Goal: Task Accomplishment & Management: Use online tool/utility

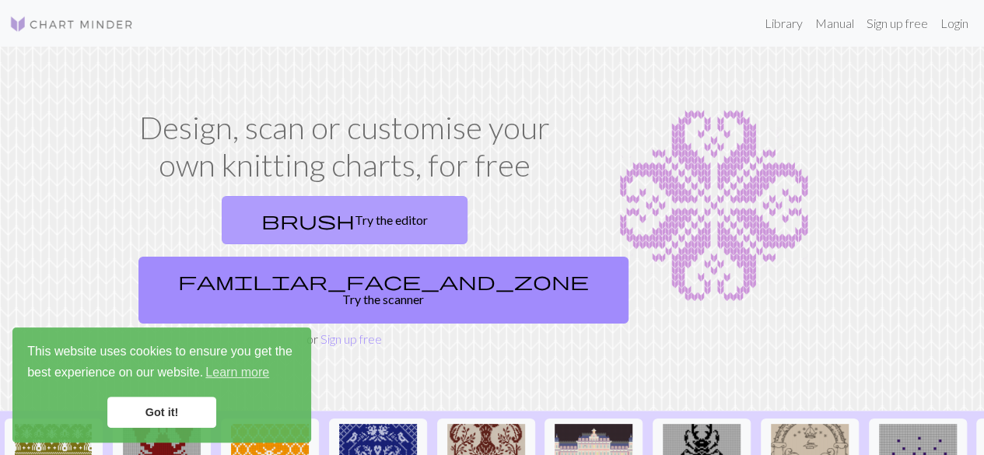
click at [239, 218] on link "brush Try the editor" at bounding box center [345, 220] width 246 height 48
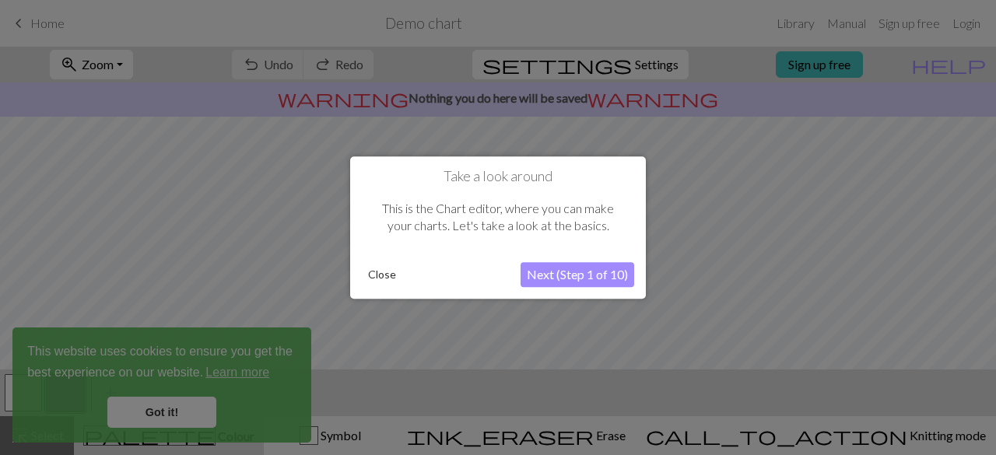
click at [388, 262] on div "Close Next (Step 1 of 10)" at bounding box center [498, 274] width 272 height 25
click at [383, 274] on button "Close" at bounding box center [382, 274] width 40 height 23
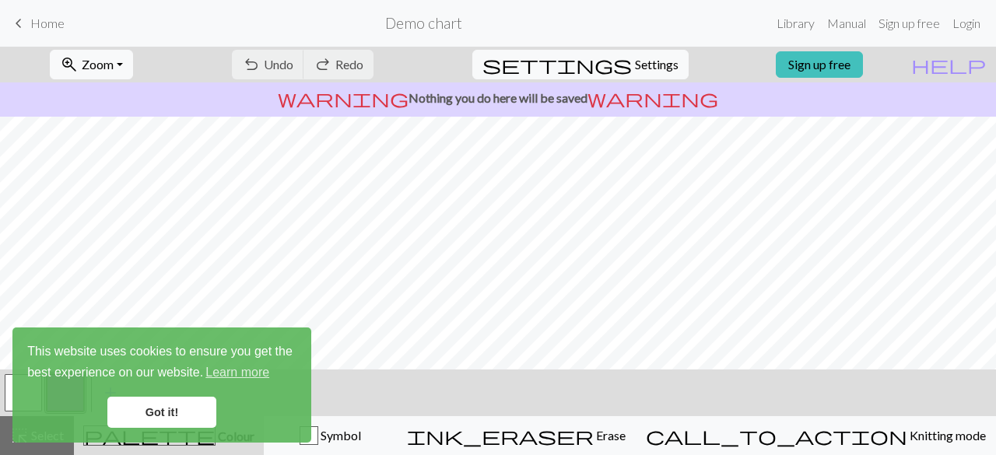
click at [155, 407] on link "Got it!" at bounding box center [161, 412] width 109 height 31
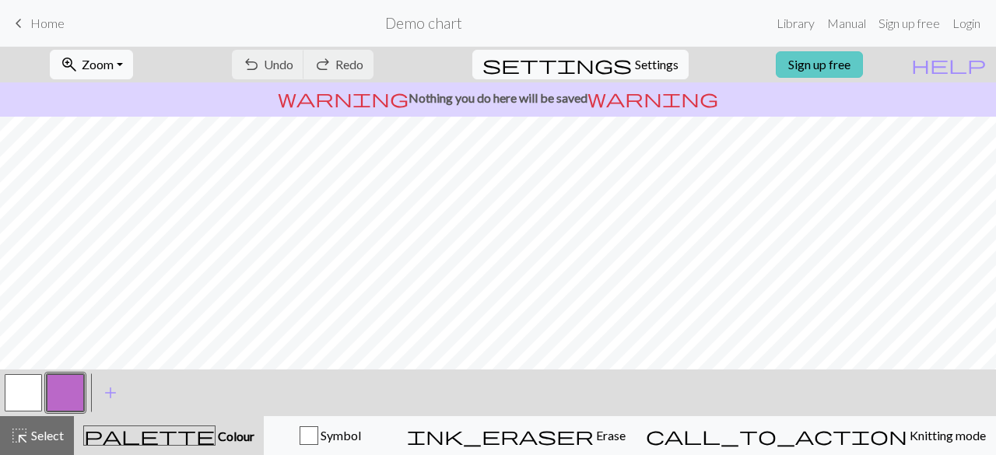
click at [862, 68] on link "Sign up free" at bounding box center [819, 64] width 87 height 26
click at [261, 63] on span "undo" at bounding box center [251, 65] width 19 height 22
click at [322, 63] on div "undo Undo Undo redo Redo Redo" at bounding box center [302, 65] width 165 height 36
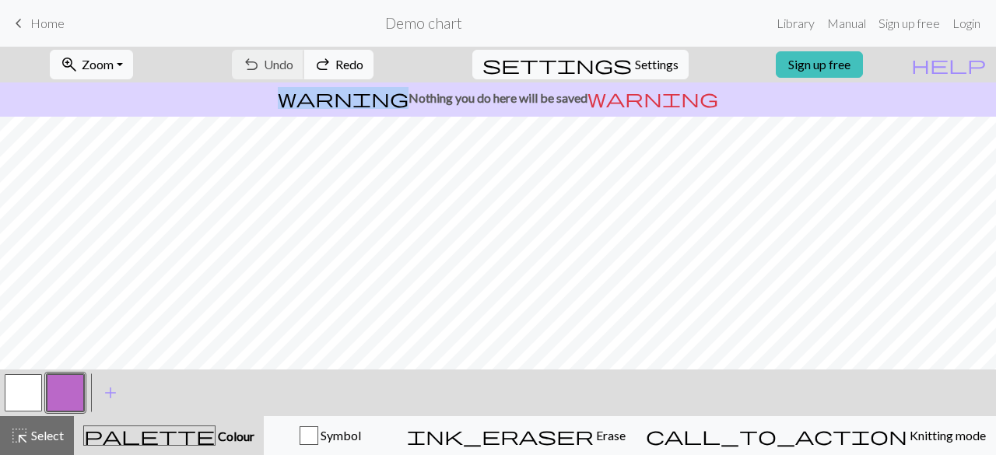
click at [322, 63] on div "undo Undo Undo redo Redo Redo" at bounding box center [302, 65] width 165 height 36
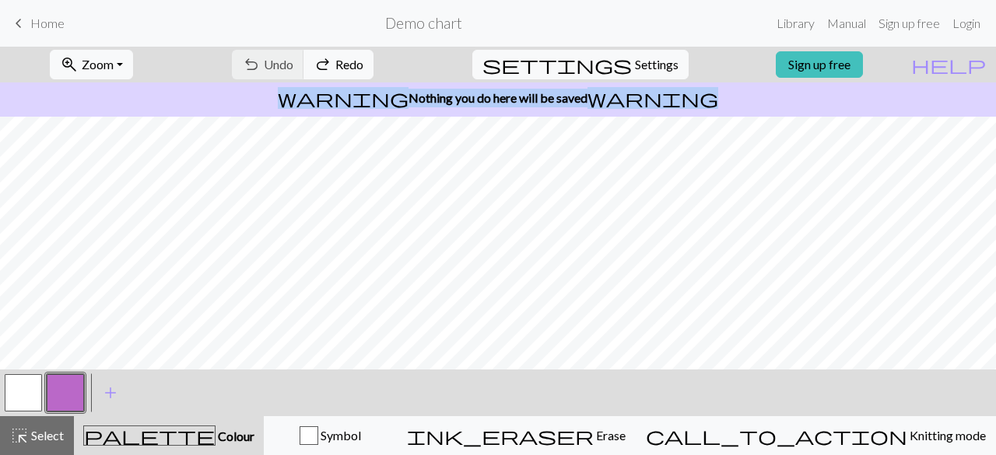
click at [322, 63] on div "undo Undo Undo redo Redo Redo" at bounding box center [302, 65] width 165 height 36
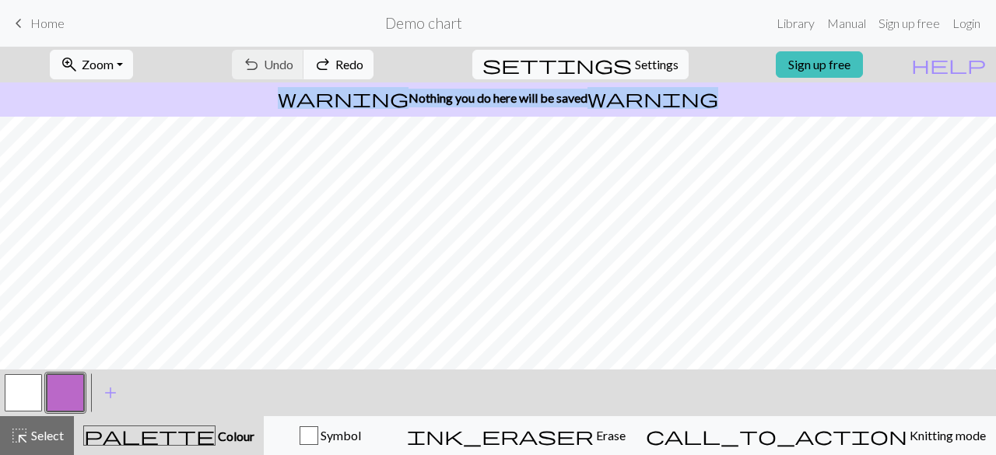
scroll to position [1, 0]
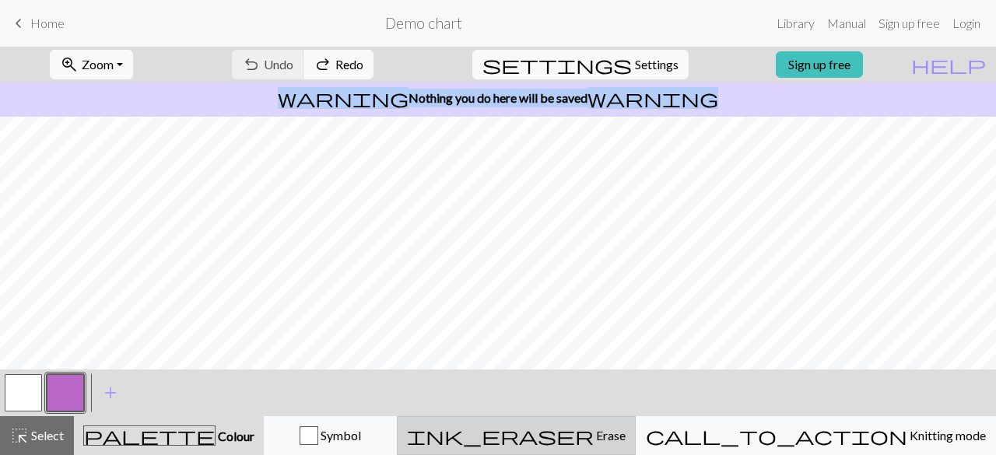
click at [594, 437] on span "ink_eraser" at bounding box center [500, 436] width 187 height 22
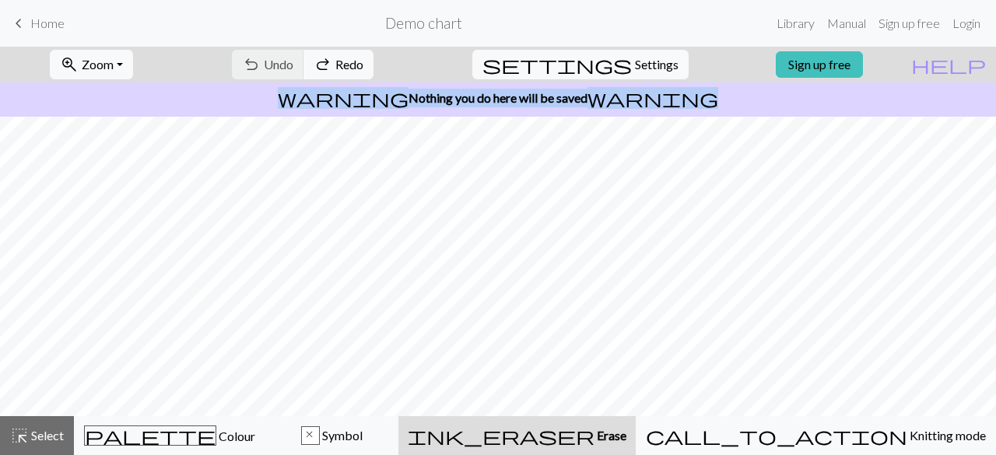
click at [594, 437] on span "ink_eraser" at bounding box center [501, 436] width 187 height 22
click at [304, 66] on button "undo Undo Undo" at bounding box center [268, 65] width 72 height 30
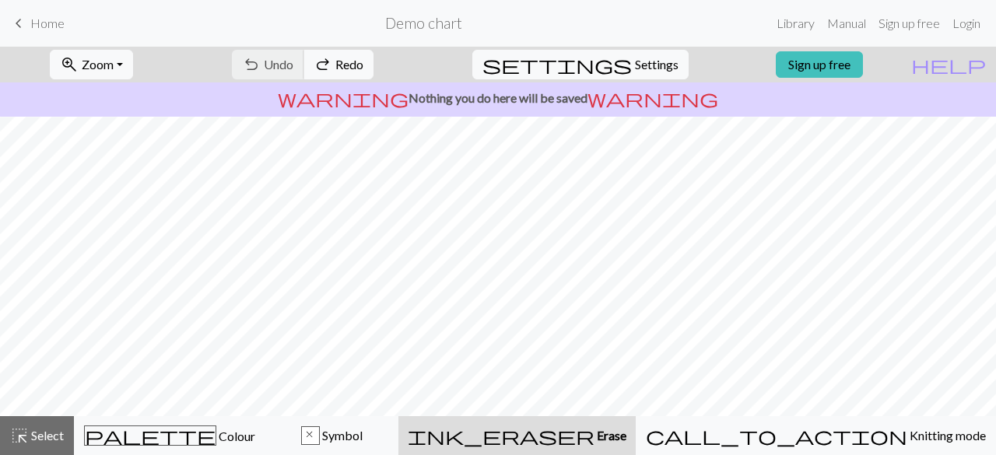
click at [332, 66] on div "undo Undo Undo redo Redo Redo" at bounding box center [302, 65] width 165 height 36
click at [636, 58] on span "Settings" at bounding box center [657, 64] width 44 height 19
select select "aran"
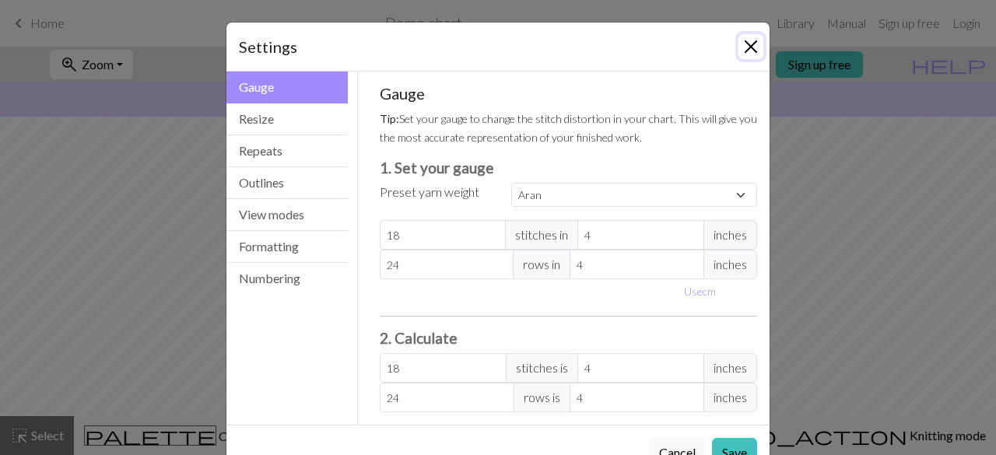
click at [738, 49] on button "Close" at bounding box center [750, 46] width 25 height 25
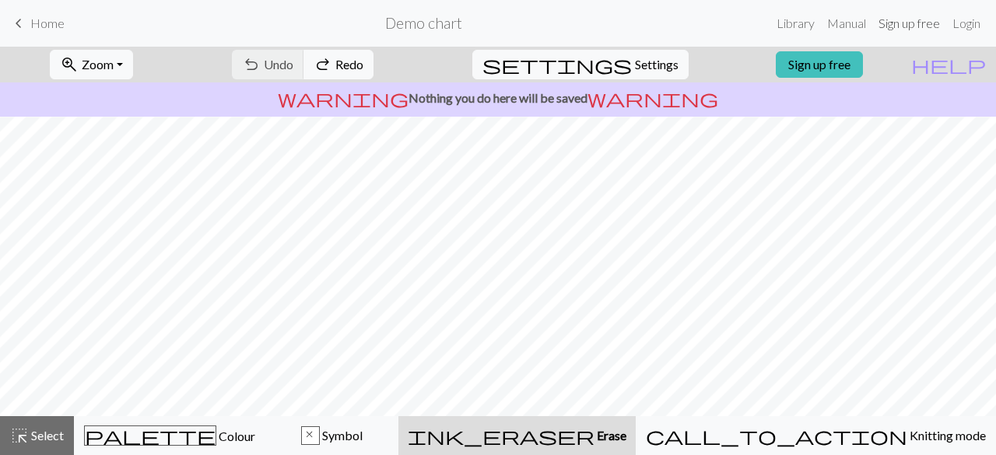
click at [919, 22] on link "Sign up free" at bounding box center [909, 23] width 74 height 31
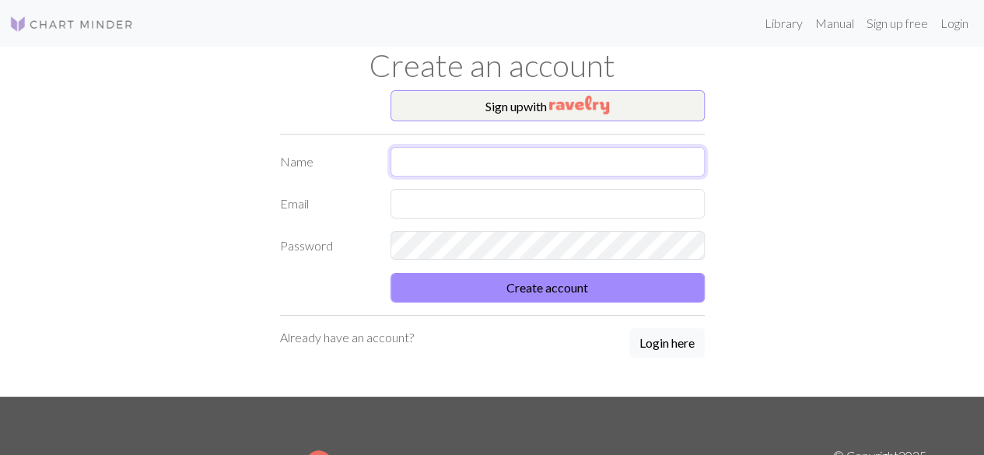
click at [509, 161] on input "text" at bounding box center [547, 162] width 314 height 30
type input "Sanni"
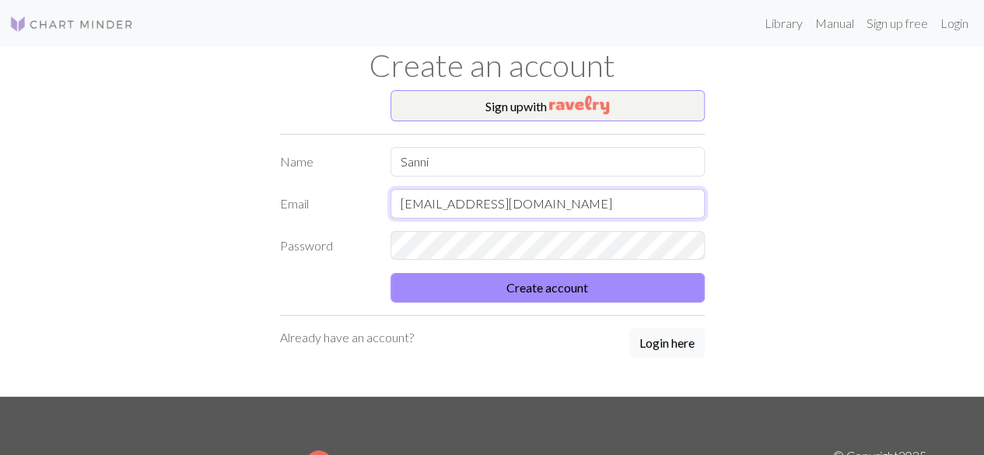
type input "[EMAIL_ADDRESS][DOMAIN_NAME]"
click at [390, 273] on button "Create account" at bounding box center [547, 288] width 314 height 30
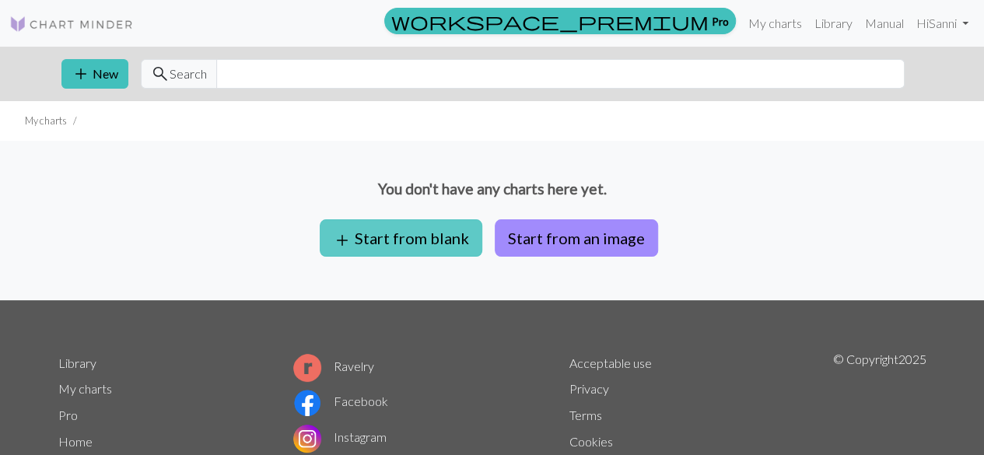
click at [369, 234] on button "add Start from blank" at bounding box center [401, 237] width 163 height 37
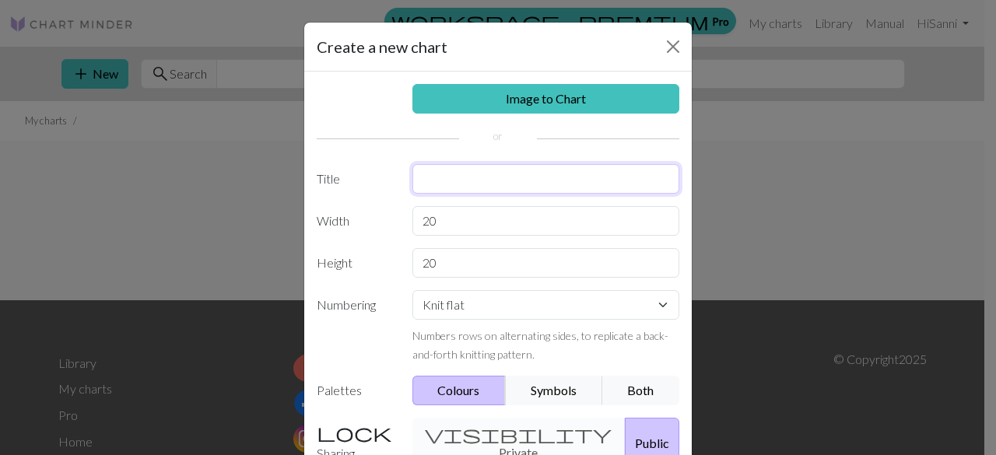
click at [473, 184] on input "text" at bounding box center [546, 179] width 268 height 30
type input "sukat"
click at [475, 306] on select "Knit flat Knit in the round Lace knitting Cross stitch" at bounding box center [546, 305] width 268 height 30
select select "round"
click at [412, 290] on select "Knit flat Knit in the round Lace knitting Cross stitch" at bounding box center [546, 305] width 268 height 30
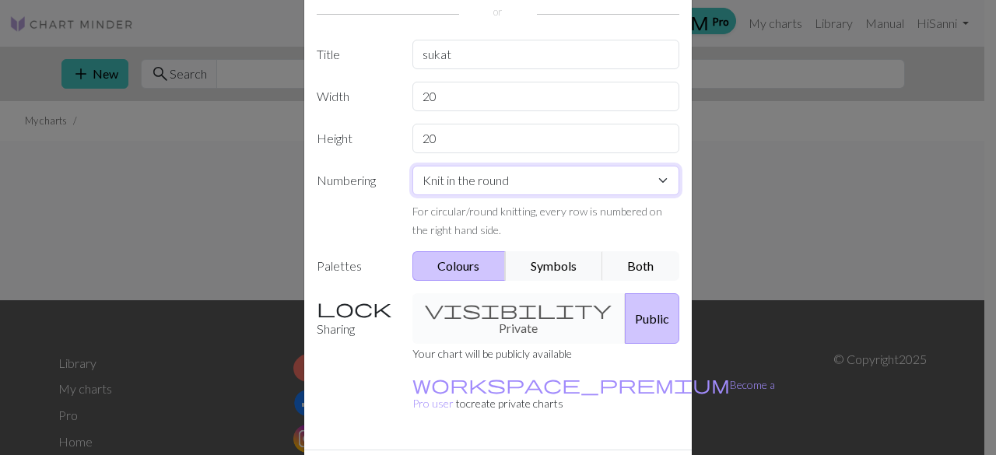
scroll to position [156, 0]
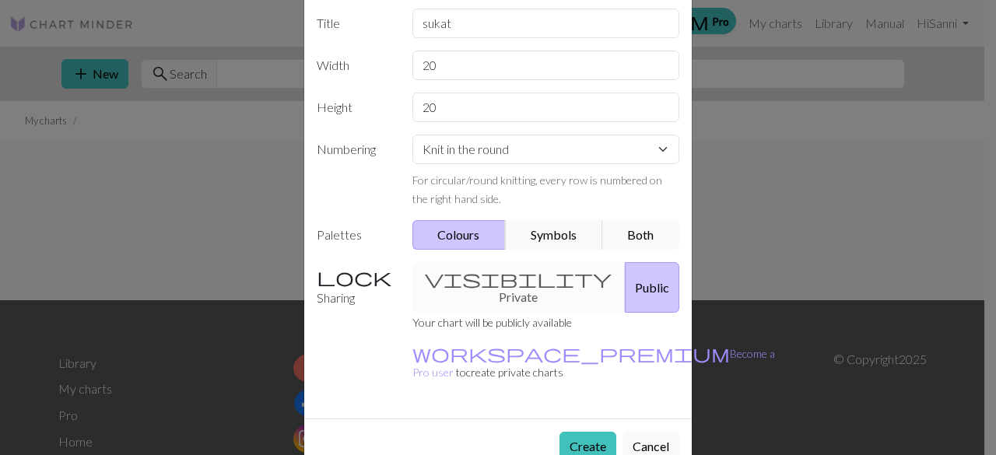
click at [493, 282] on div "visibility Private Public" at bounding box center [546, 287] width 286 height 51
click at [564, 432] on button "Create" at bounding box center [587, 447] width 57 height 30
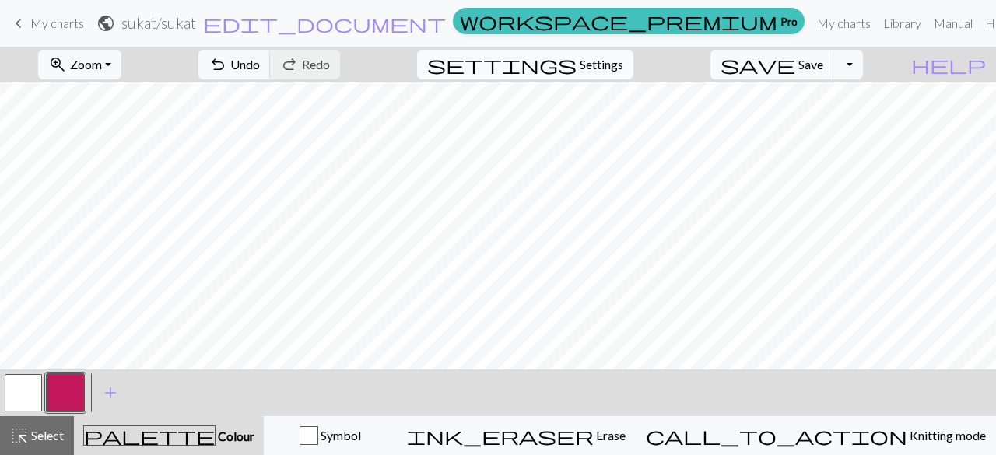
click at [621, 65] on span "Settings" at bounding box center [602, 64] width 44 height 19
select select "aran"
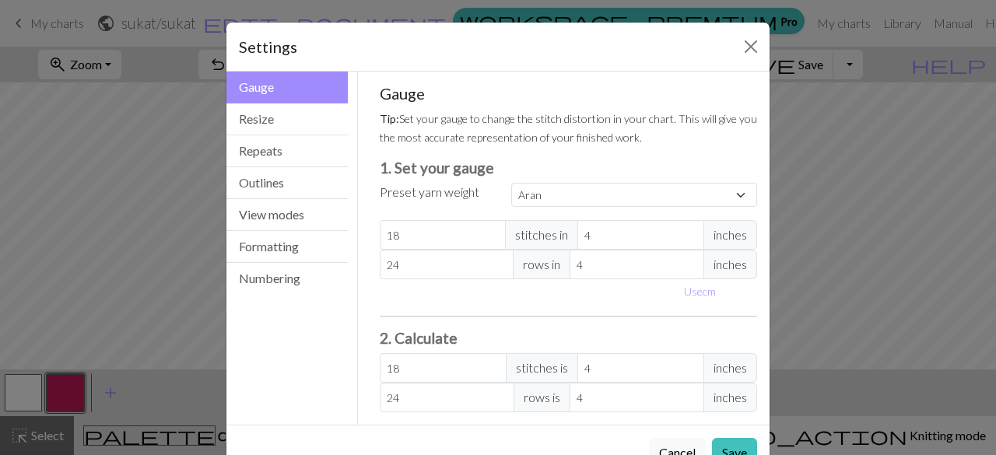
scroll to position [43, 0]
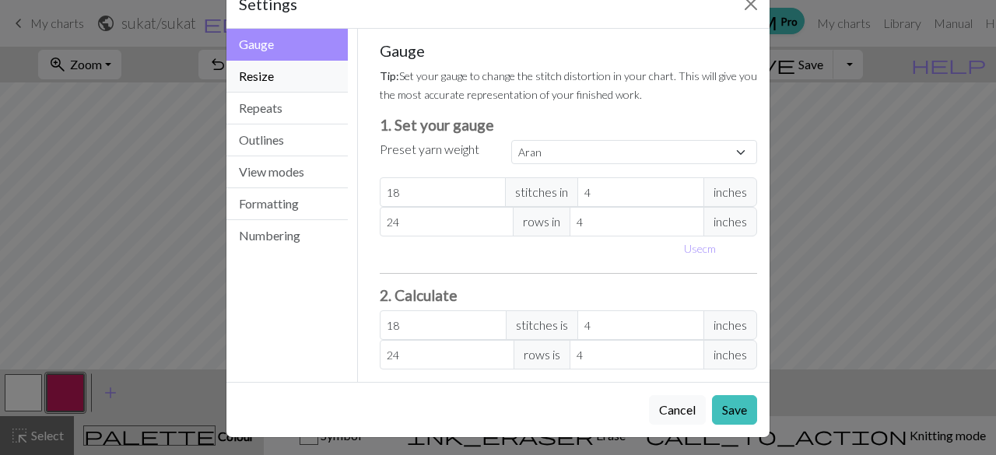
click at [310, 72] on button "Resize" at bounding box center [286, 77] width 121 height 32
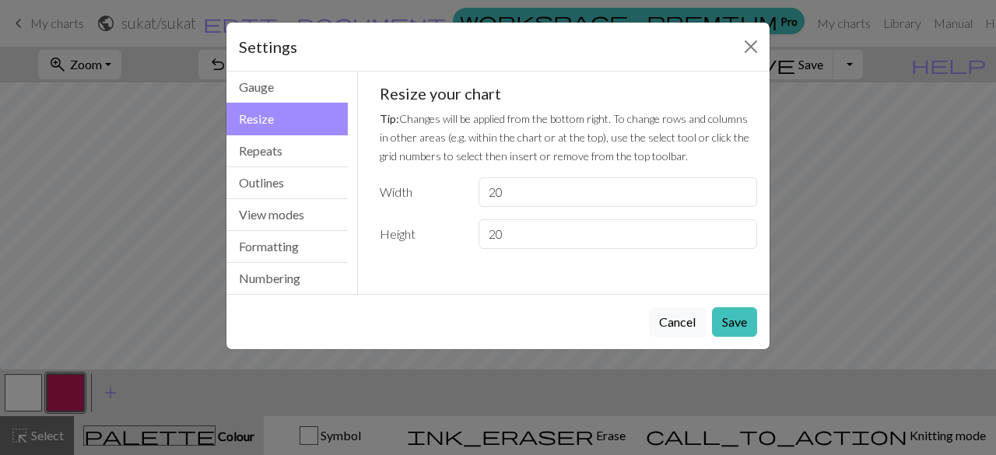
scroll to position [0, 0]
click at [530, 187] on input "20" at bounding box center [617, 192] width 278 height 30
type input "2"
type input "56"
click at [726, 320] on button "Save" at bounding box center [734, 322] width 45 height 30
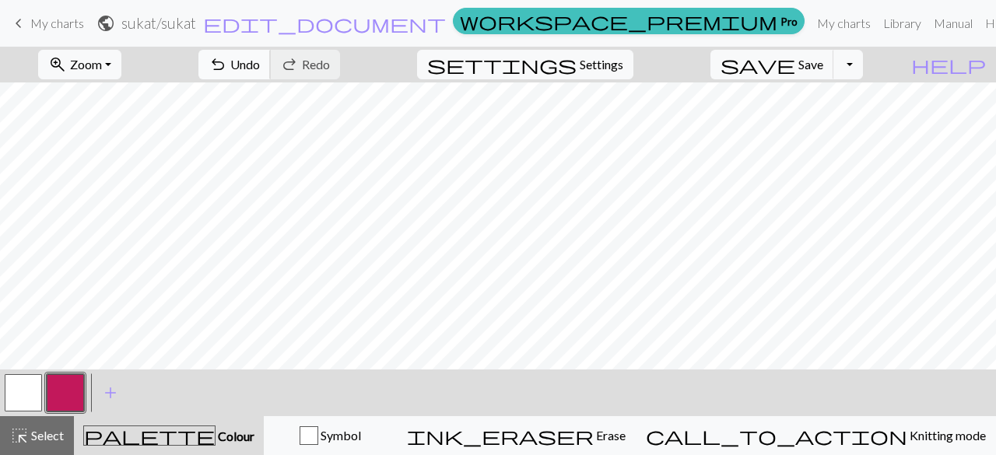
click at [260, 60] on span "Undo" at bounding box center [245, 64] width 30 height 15
click at [260, 66] on span "Undo" at bounding box center [245, 64] width 30 height 15
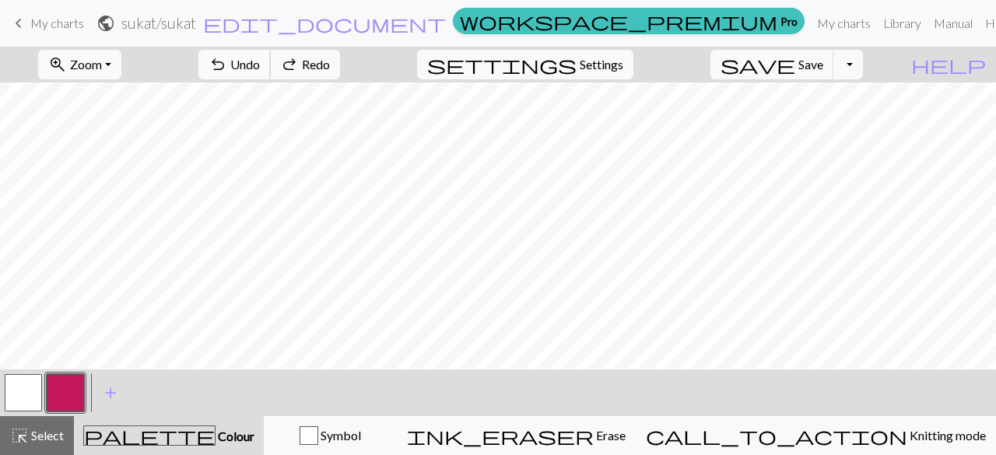
click at [260, 66] on span "Undo" at bounding box center [245, 64] width 30 height 15
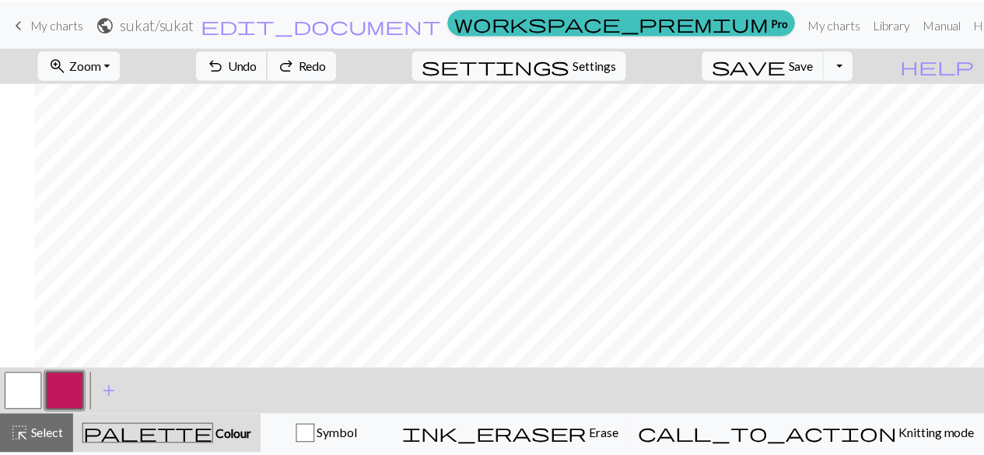
scroll to position [0, 258]
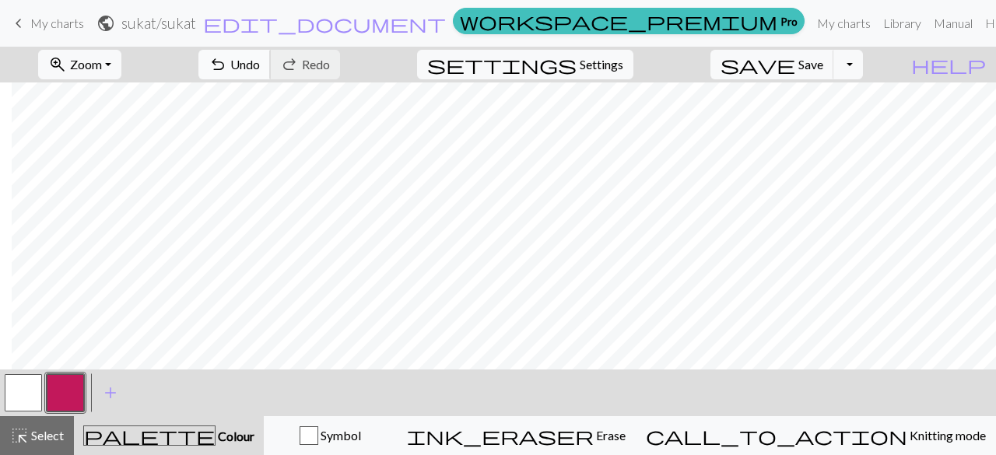
click at [260, 60] on span "Undo" at bounding box center [245, 64] width 30 height 15
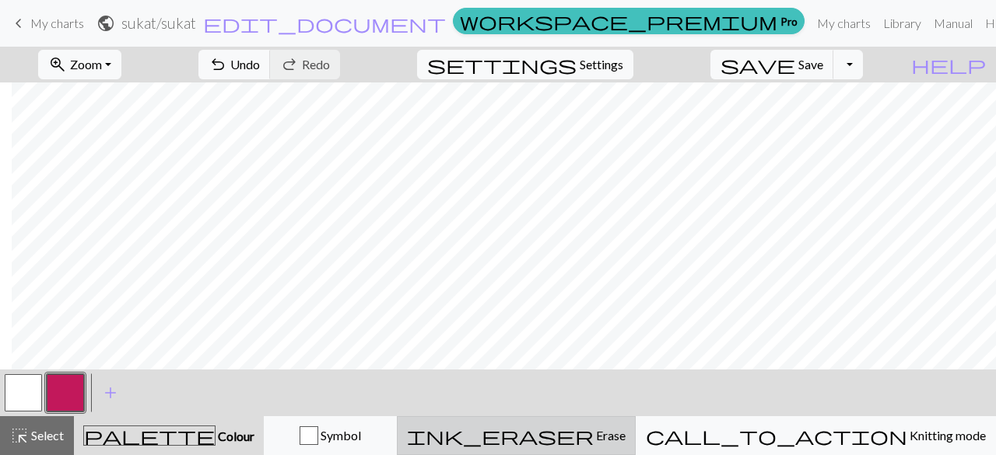
click at [625, 433] on span "Erase" at bounding box center [610, 435] width 32 height 15
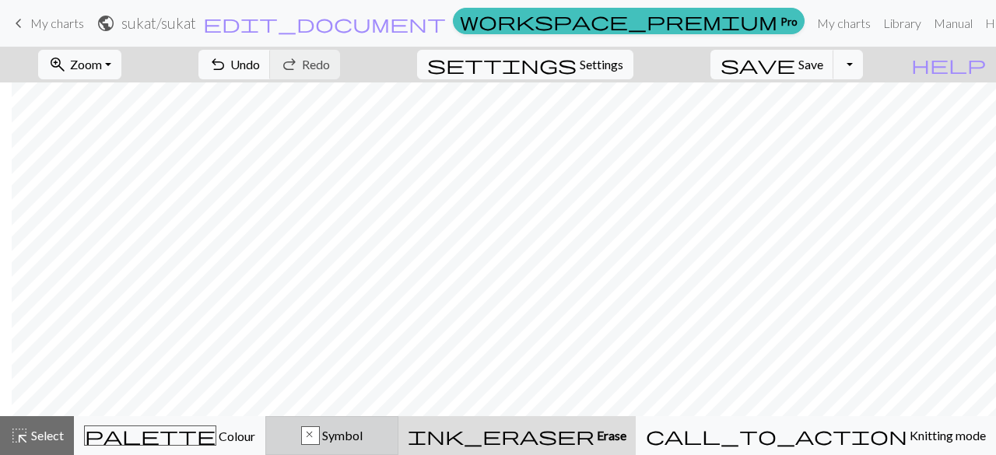
click at [398, 425] on button "x Symbol" at bounding box center [331, 435] width 133 height 39
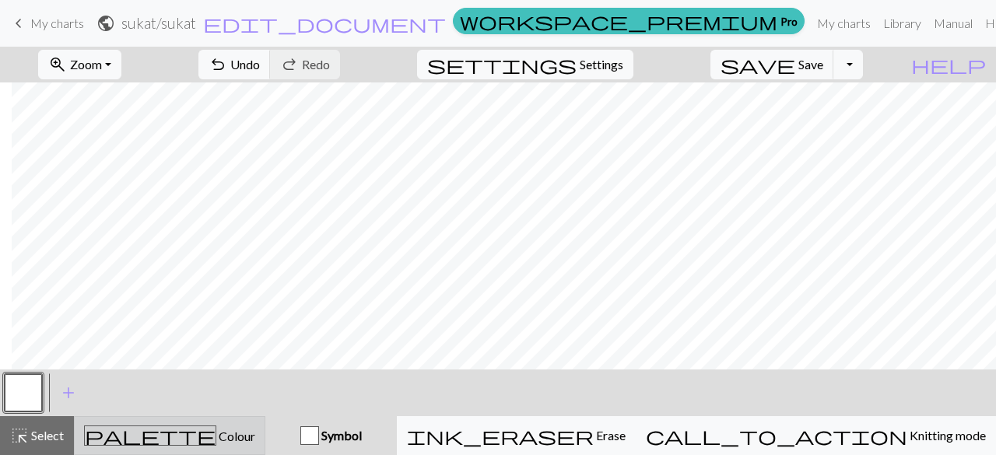
click at [237, 429] on div "palette Colour Colour" at bounding box center [169, 435] width 171 height 20
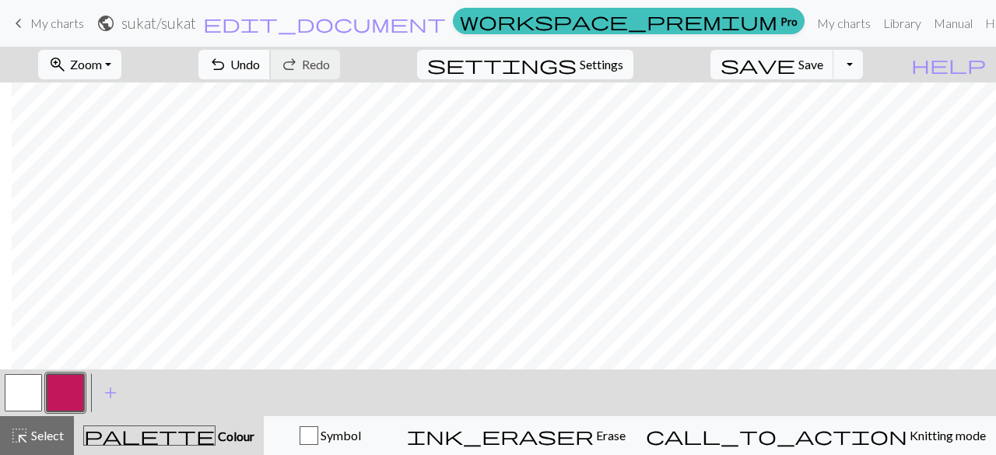
click at [227, 58] on span "undo" at bounding box center [217, 65] width 19 height 22
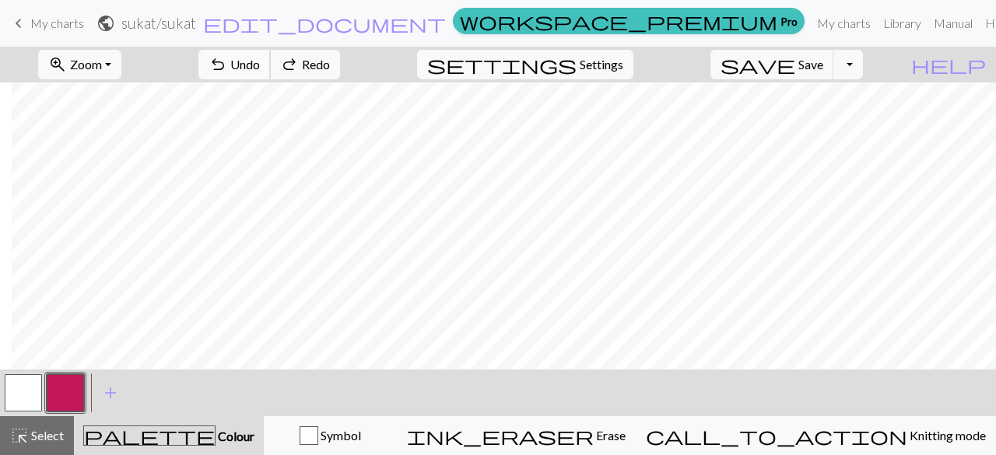
click at [227, 58] on span "undo" at bounding box center [217, 65] width 19 height 22
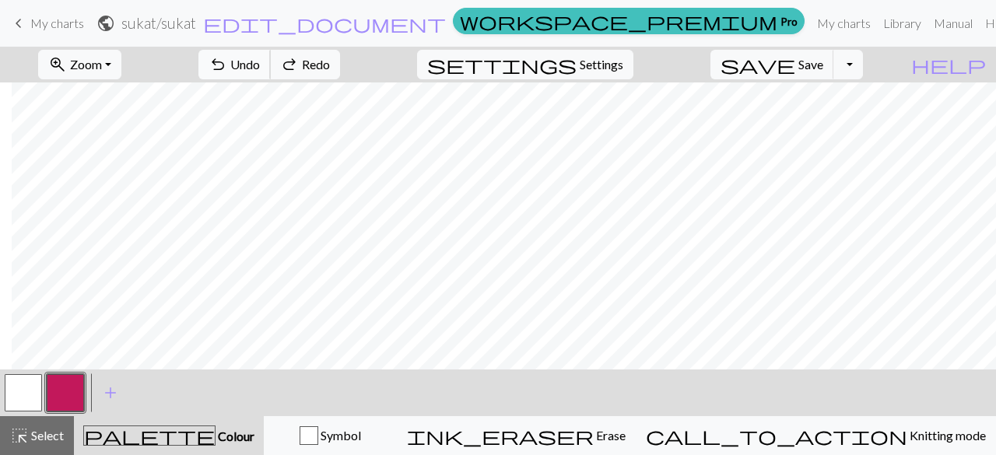
click at [227, 58] on span "undo" at bounding box center [217, 65] width 19 height 22
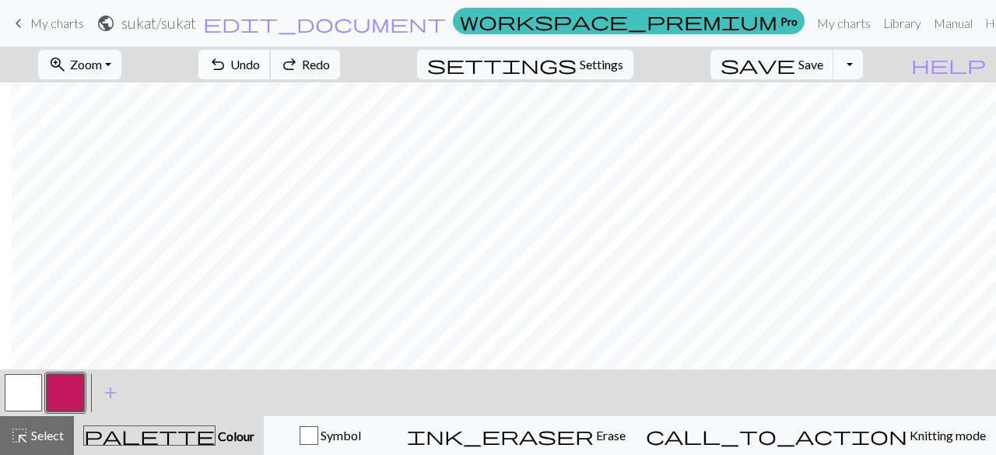
click at [227, 58] on span "undo" at bounding box center [217, 65] width 19 height 22
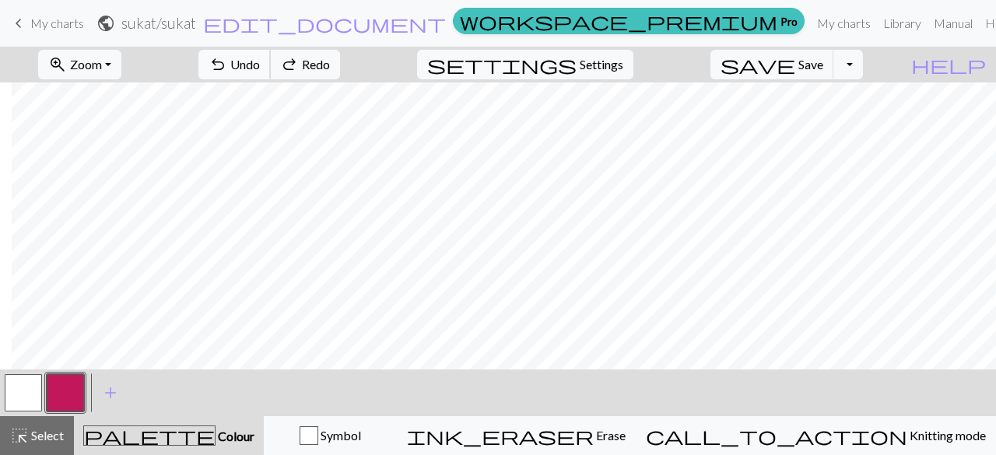
click at [227, 58] on span "undo" at bounding box center [217, 65] width 19 height 22
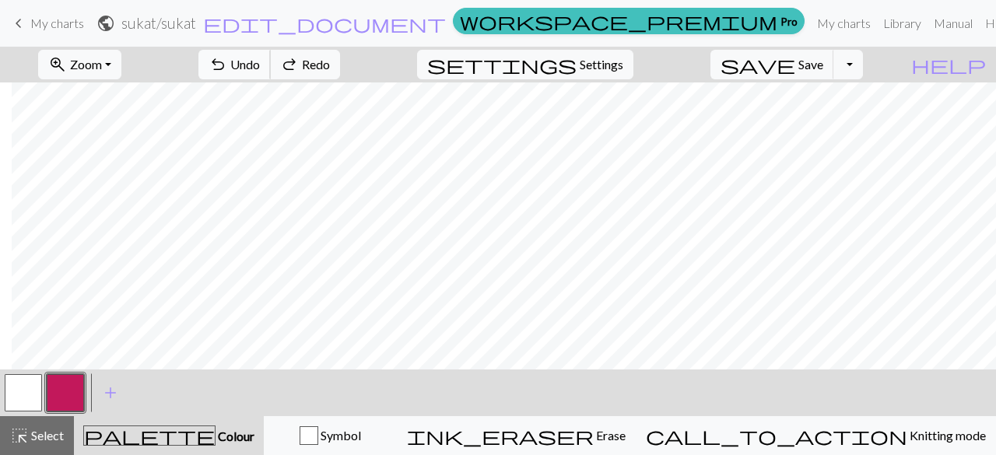
click at [227, 58] on span "undo" at bounding box center [217, 65] width 19 height 22
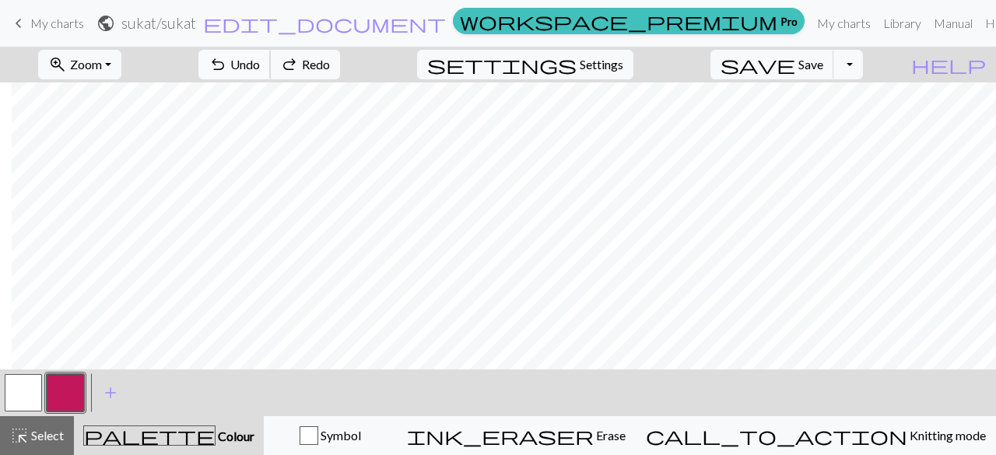
click at [227, 58] on span "undo" at bounding box center [217, 65] width 19 height 22
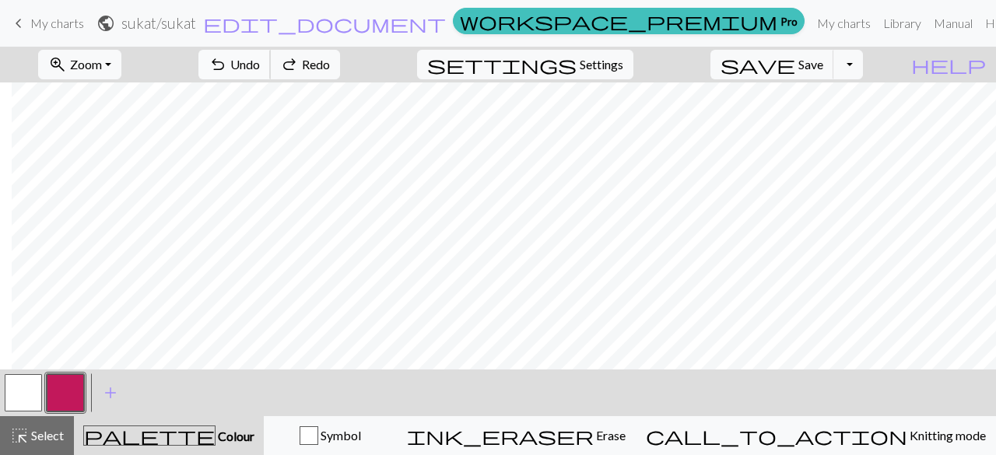
click at [227, 58] on span "undo" at bounding box center [217, 65] width 19 height 22
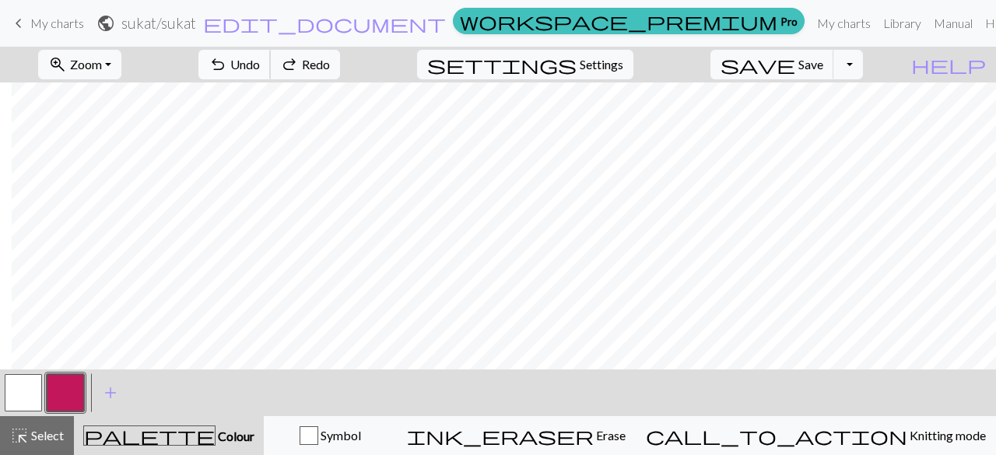
click at [227, 58] on span "undo" at bounding box center [217, 65] width 19 height 22
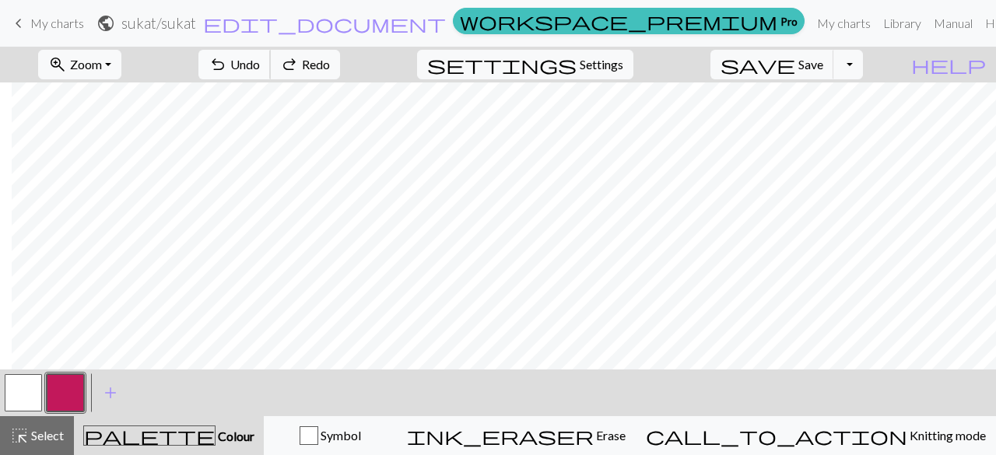
click at [227, 58] on span "undo" at bounding box center [217, 65] width 19 height 22
click at [300, 58] on div "undo Undo Undo redo Redo Redo" at bounding box center [269, 65] width 165 height 36
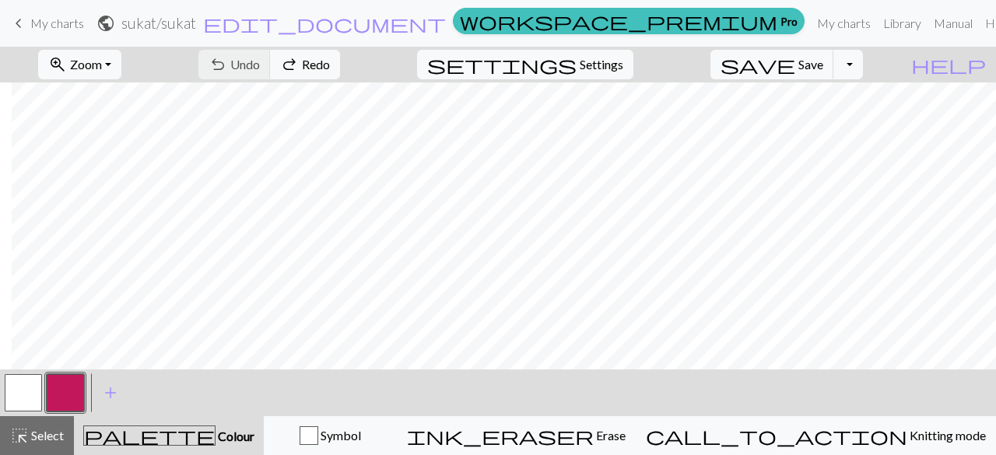
click at [300, 58] on div "undo Undo Undo redo Redo Redo" at bounding box center [269, 65] width 165 height 36
drag, startPoint x: 300, startPoint y: 58, endPoint x: 327, endPoint y: 58, distance: 26.4
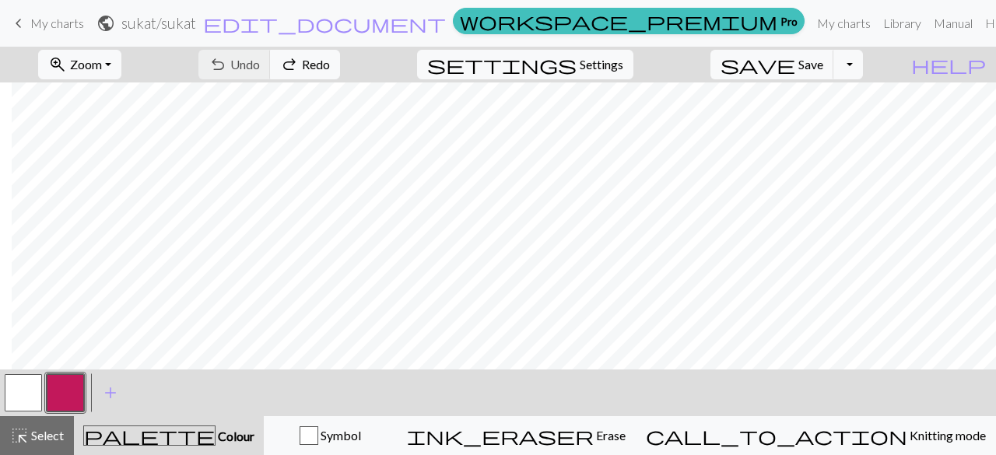
click at [327, 58] on div "undo Undo Undo redo Redo Redo" at bounding box center [269, 65] width 165 height 36
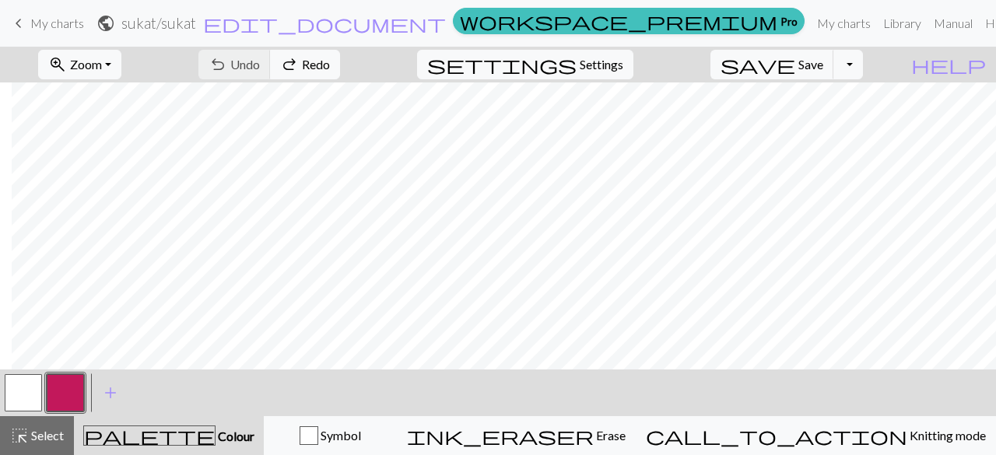
click at [327, 58] on div "undo Undo Undo redo Redo Redo" at bounding box center [269, 65] width 165 height 36
click at [445, 20] on span "edit_document" at bounding box center [324, 23] width 243 height 22
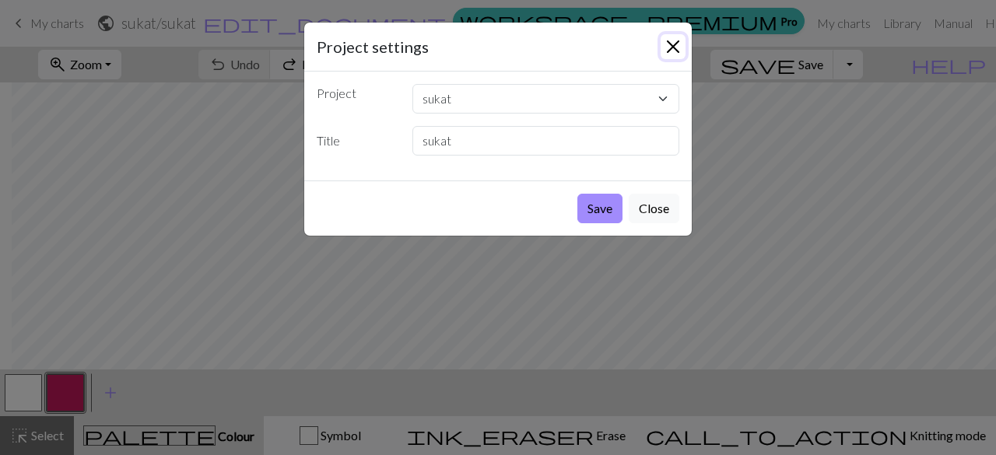
click at [674, 46] on button "Close" at bounding box center [672, 46] width 25 height 25
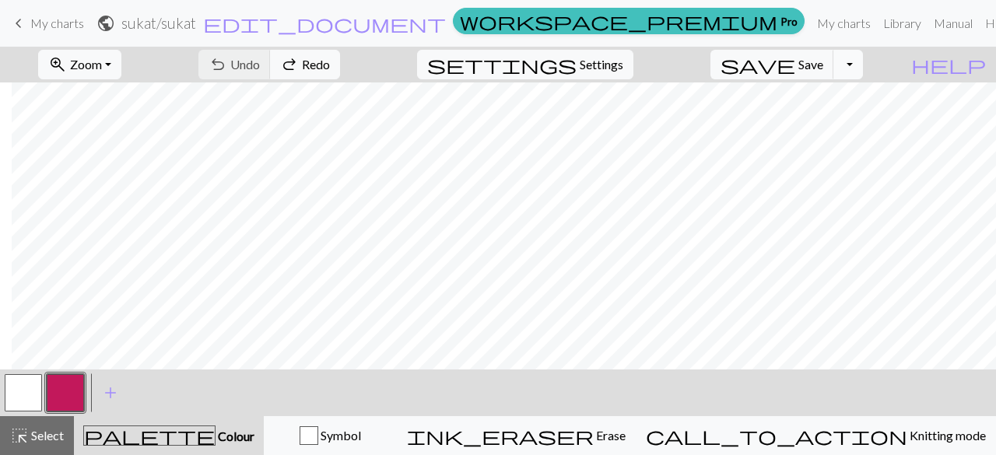
click at [863, 65] on button "Toggle Dropdown" at bounding box center [848, 65] width 30 height 30
click at [901, 65] on div "zoom_in Zoom Zoom Fit all Fit width Fit height 50% 100% 150% 200% undo Undo Und…" at bounding box center [450, 65] width 901 height 36
click at [623, 59] on span "Settings" at bounding box center [602, 64] width 44 height 19
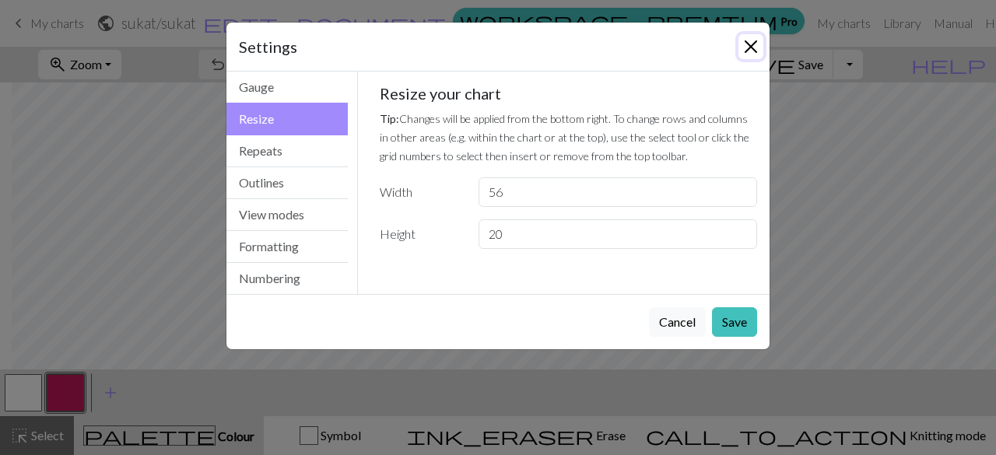
click at [744, 47] on button "Close" at bounding box center [750, 46] width 25 height 25
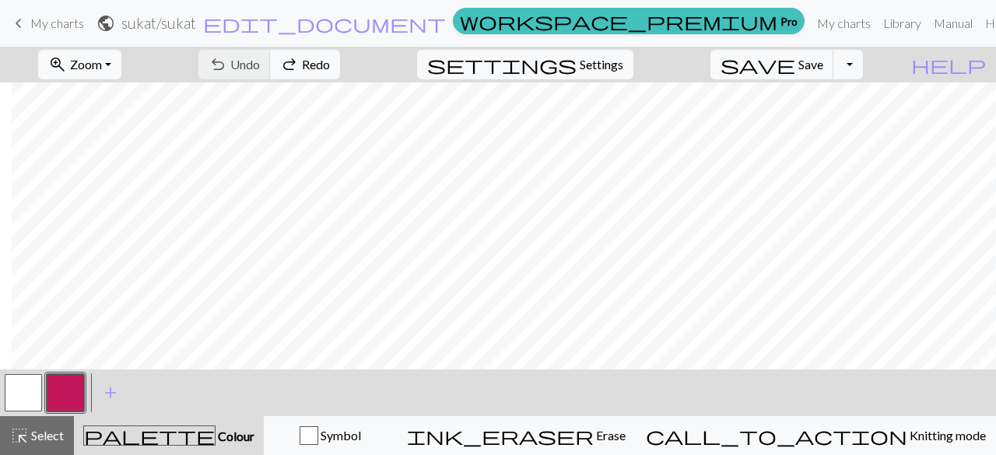
click at [61, 30] on span "My charts" at bounding box center [57, 23] width 54 height 15
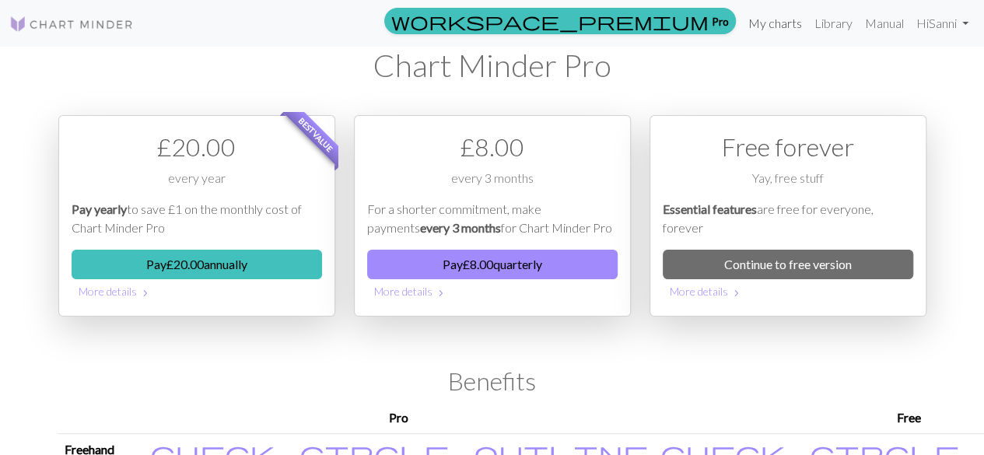
click at [773, 23] on link "My charts" at bounding box center [775, 23] width 66 height 31
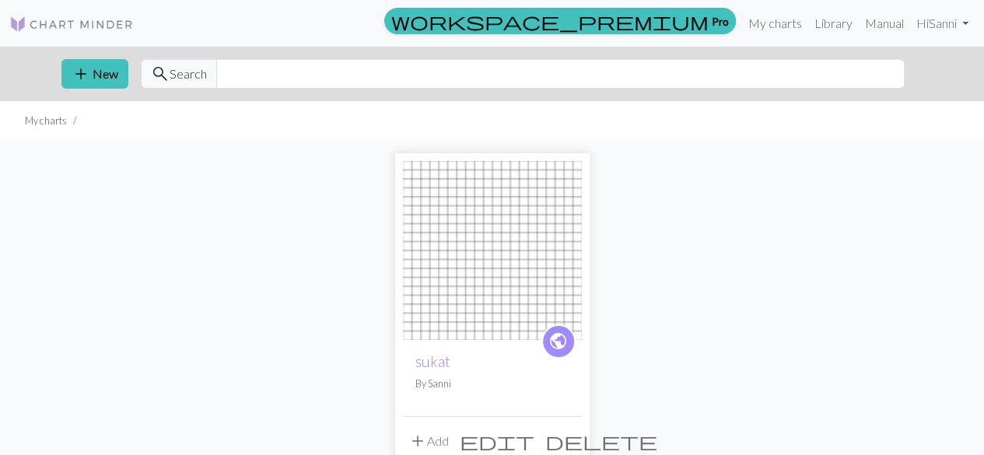
click at [566, 444] on span "delete" at bounding box center [601, 441] width 112 height 22
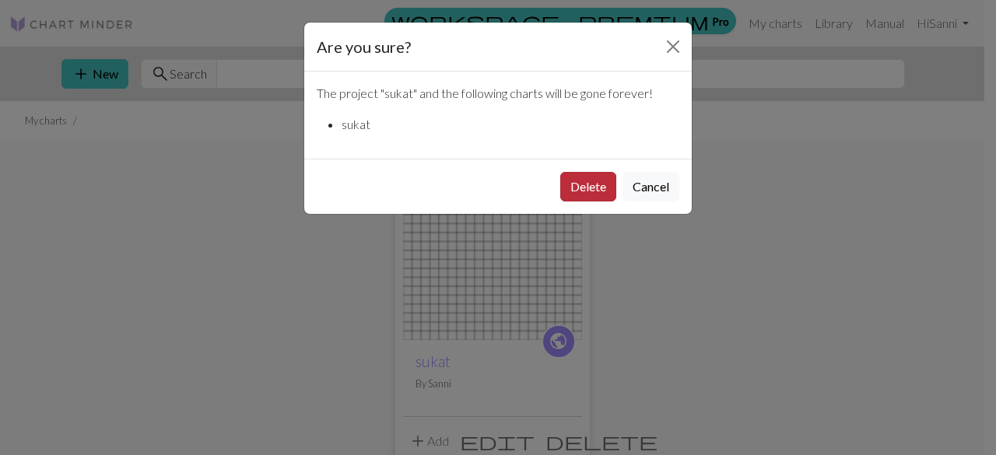
click at [594, 180] on button "Delete" at bounding box center [588, 187] width 56 height 30
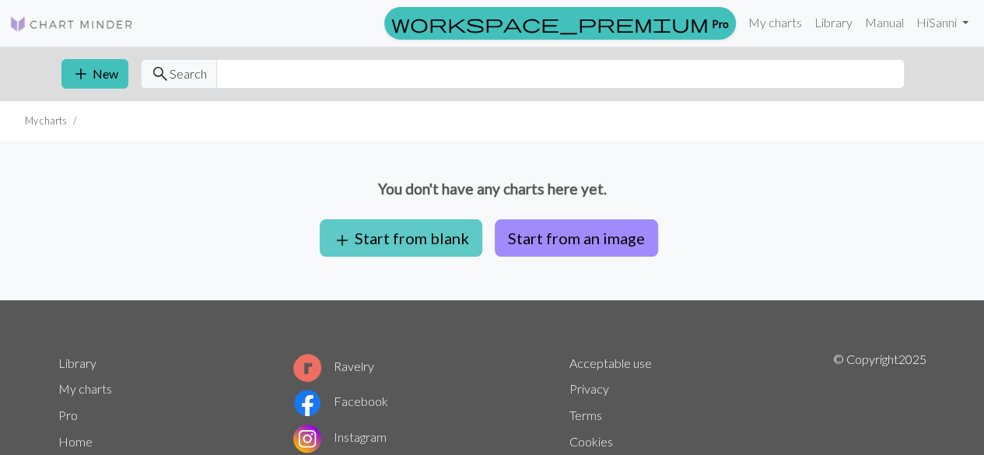
click at [443, 238] on button "add Start from blank" at bounding box center [401, 237] width 163 height 37
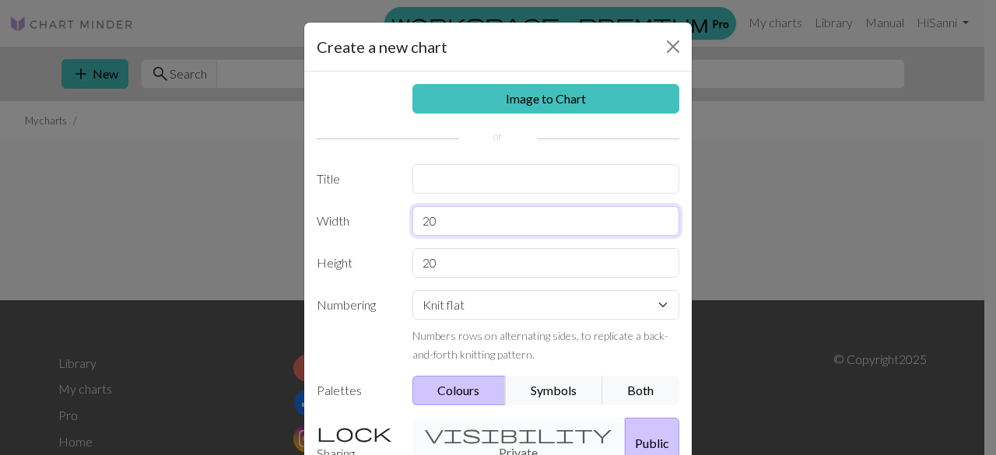
click at [464, 212] on input "20" at bounding box center [546, 221] width 268 height 30
type input "2"
type input "56"
click at [625, 433] on button "Public" at bounding box center [652, 443] width 54 height 51
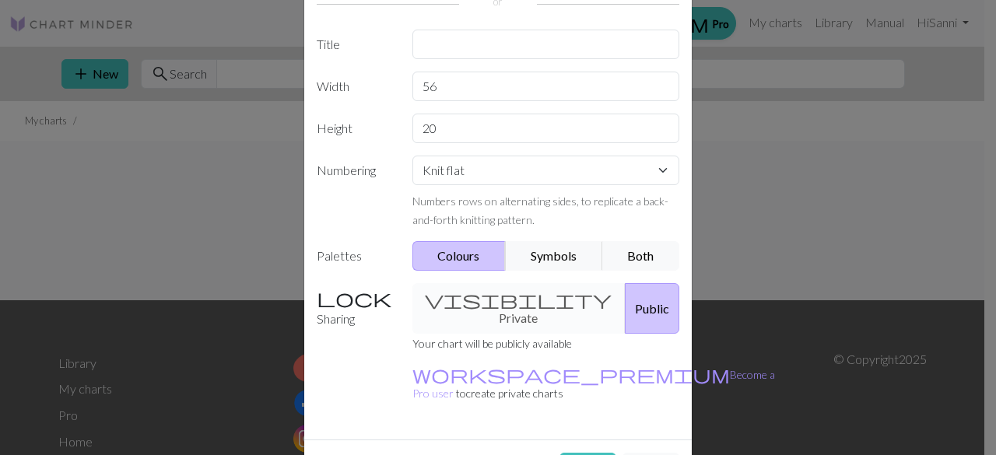
scroll to position [136, 0]
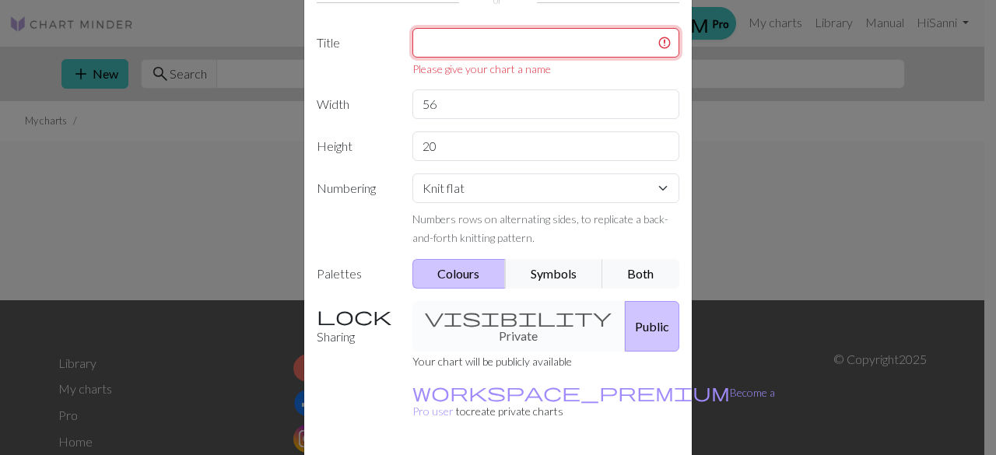
click at [498, 53] on input "text" at bounding box center [546, 43] width 268 height 30
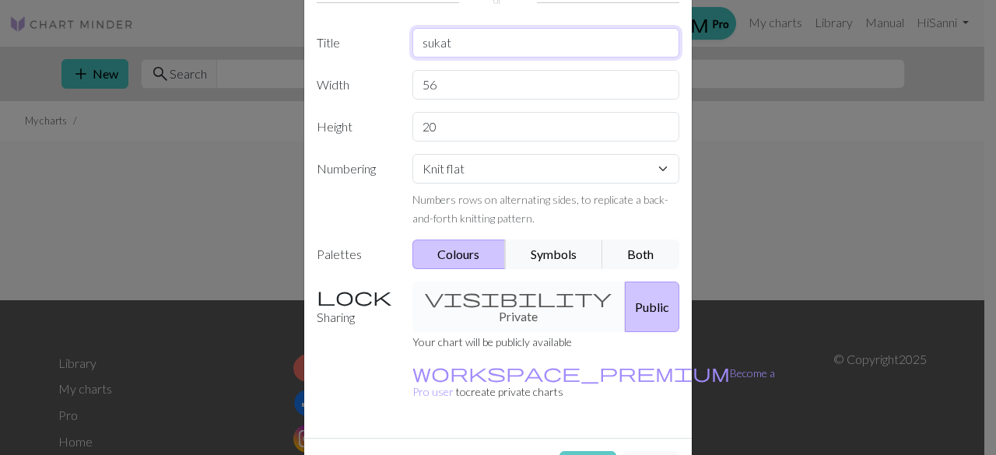
type input "sukat"
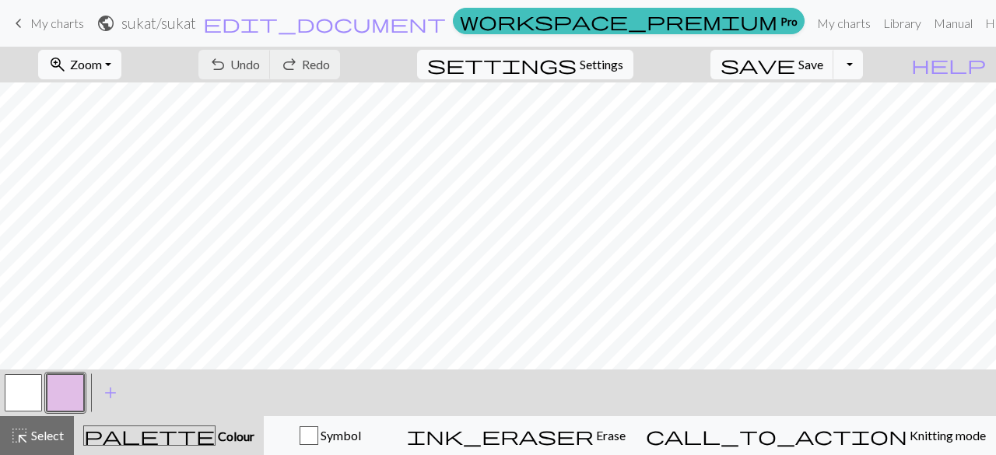
click at [70, 399] on button "button" at bounding box center [65, 392] width 37 height 37
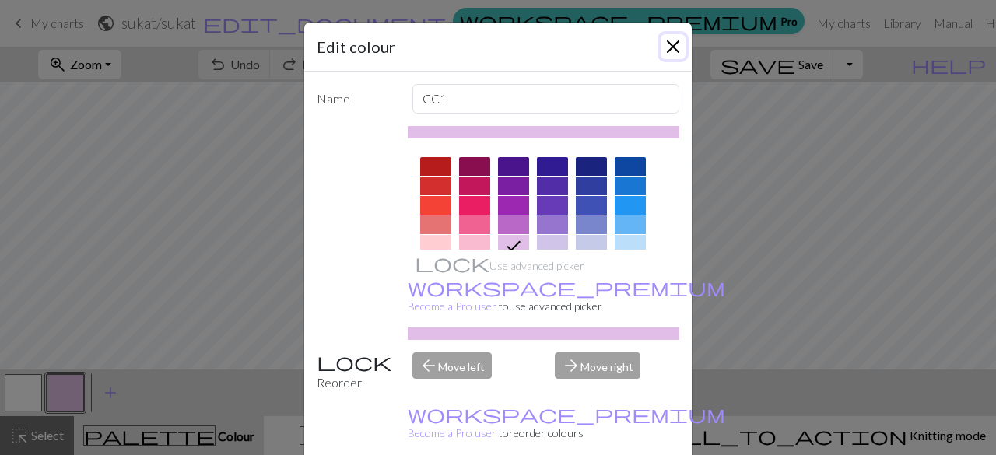
click at [668, 51] on button "Close" at bounding box center [672, 46] width 25 height 25
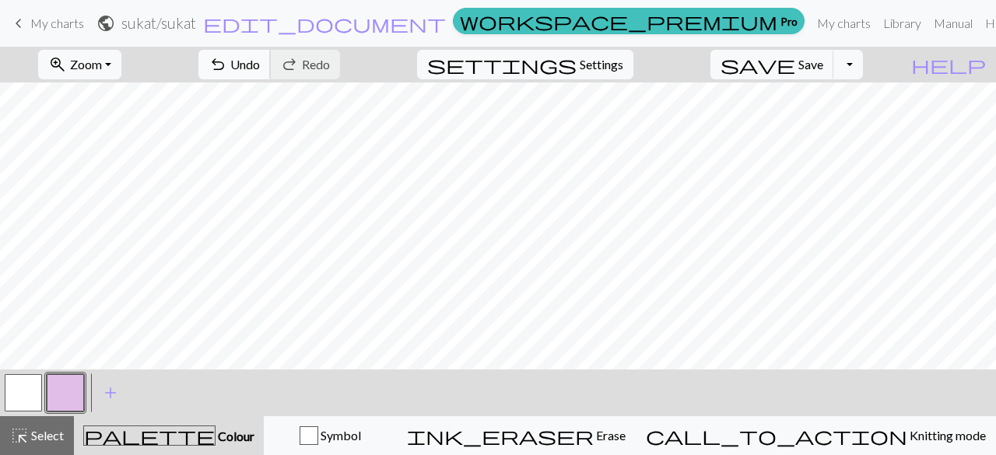
click at [260, 68] on span "Undo" at bounding box center [245, 64] width 30 height 15
click at [65, 396] on button "button" at bounding box center [65, 392] width 37 height 37
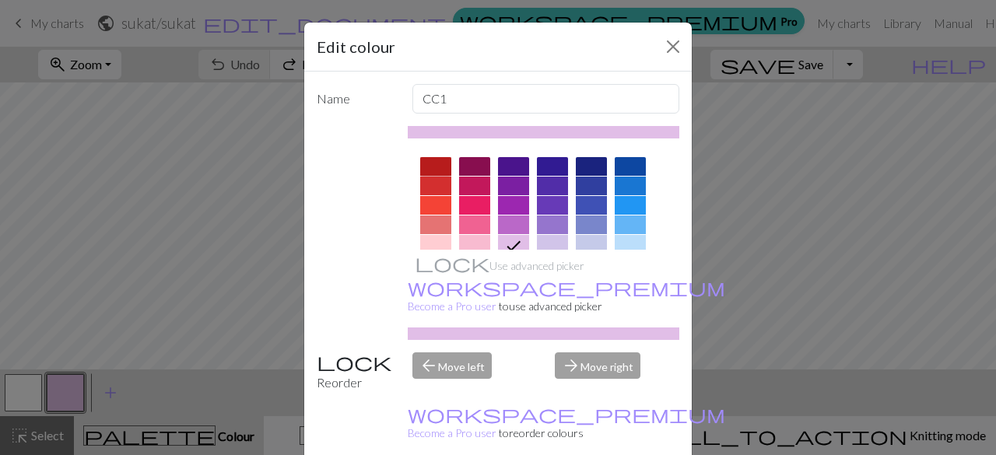
click at [440, 162] on div at bounding box center [435, 166] width 31 height 19
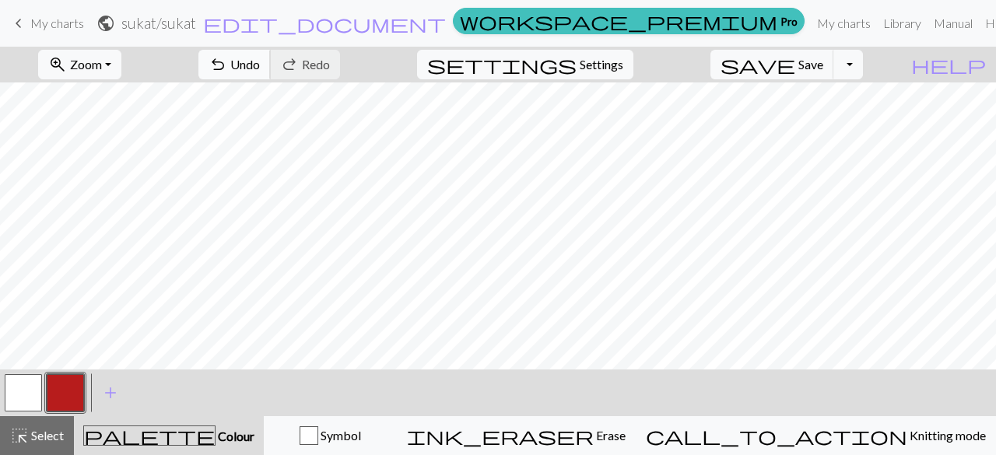
click at [227, 58] on span "undo" at bounding box center [217, 65] width 19 height 22
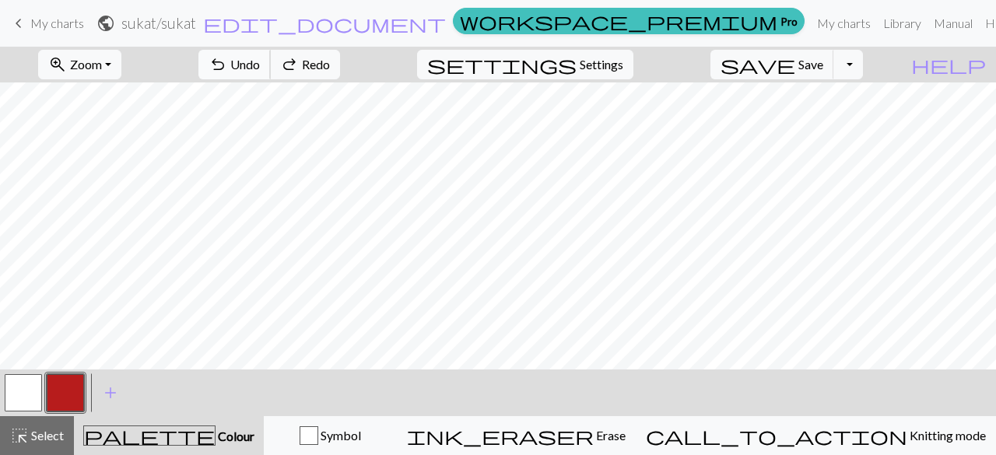
click at [227, 58] on span "undo" at bounding box center [217, 65] width 19 height 22
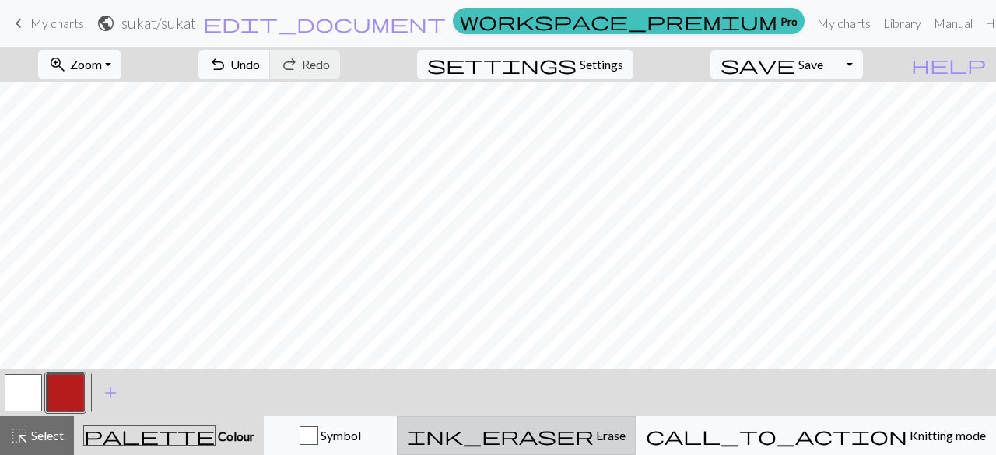
click at [594, 432] on span "ink_eraser" at bounding box center [500, 436] width 187 height 22
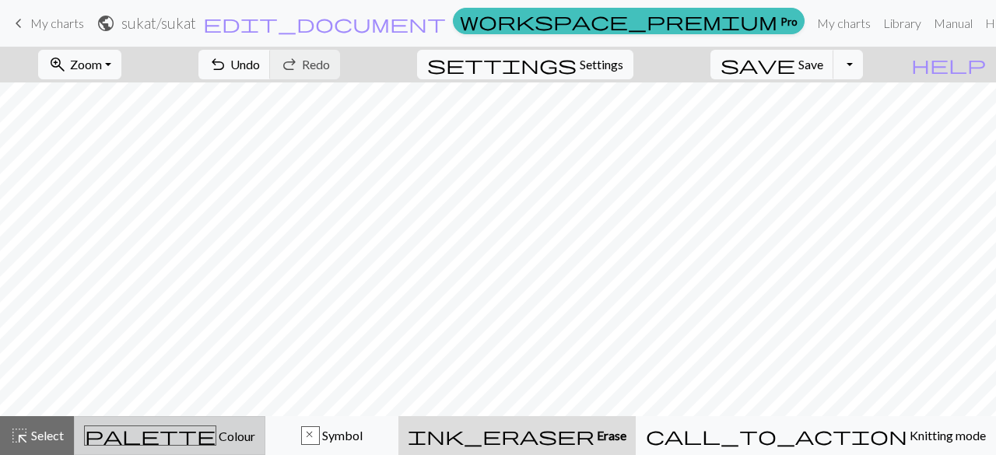
click at [183, 446] on button "palette Colour Colour" at bounding box center [169, 435] width 191 height 39
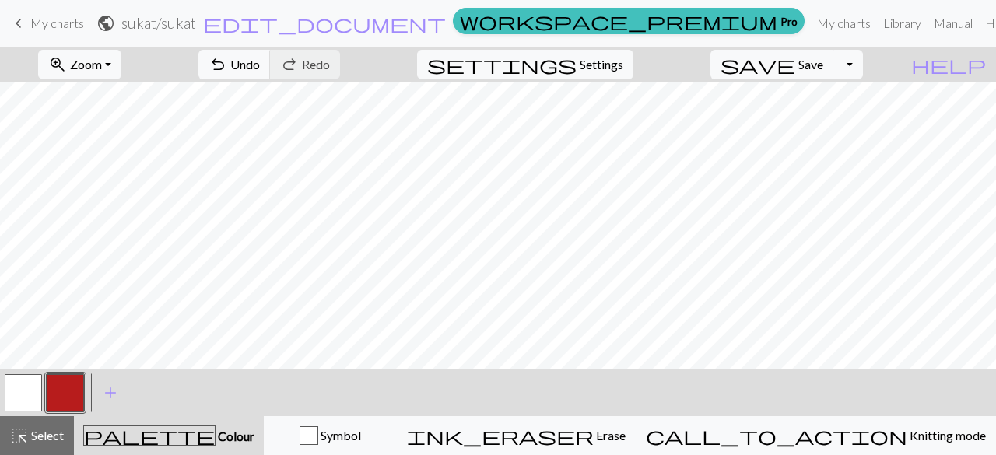
click at [215, 432] on span "Colour" at bounding box center [234, 436] width 39 height 15
click at [318, 443] on div "button" at bounding box center [308, 435] width 19 height 19
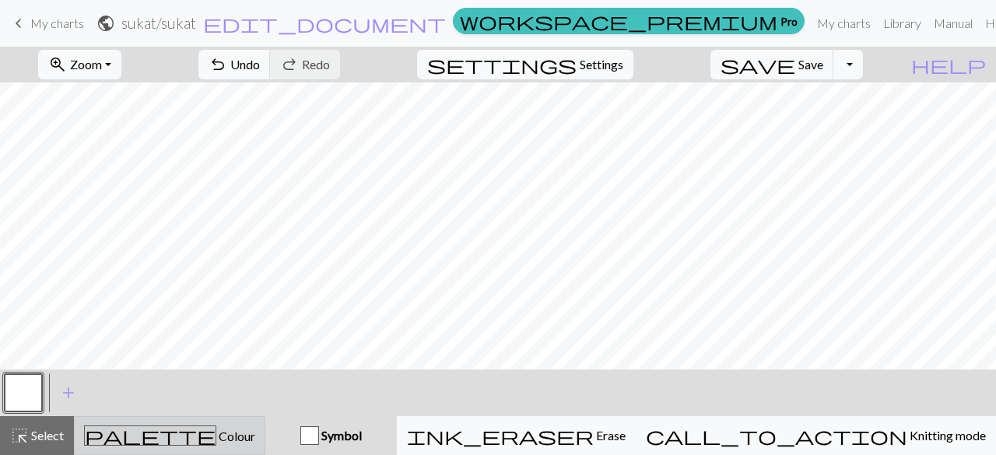
click at [238, 438] on div "palette Colour Colour" at bounding box center [169, 435] width 171 height 20
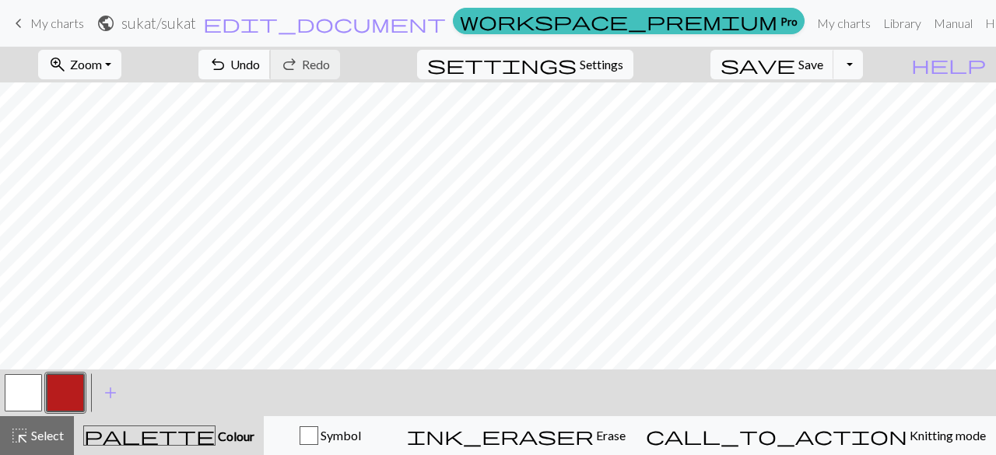
click at [227, 70] on span "undo" at bounding box center [217, 65] width 19 height 22
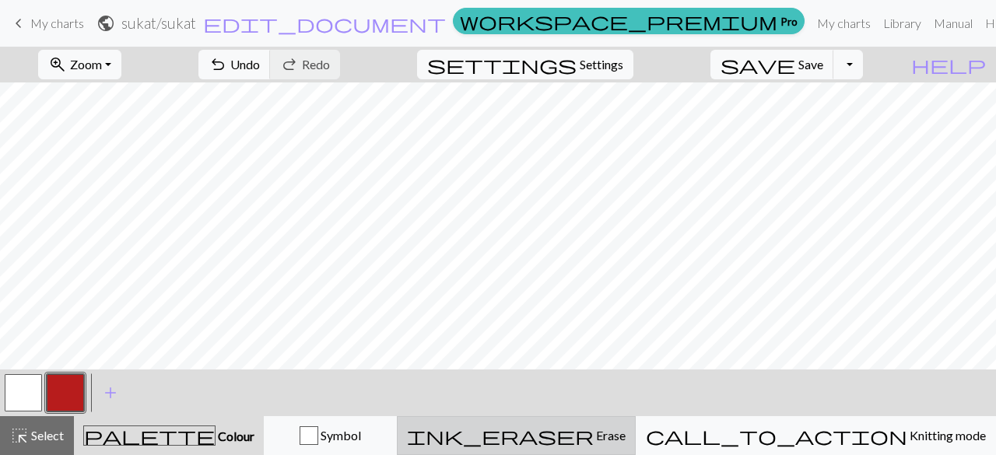
click at [625, 441] on span "Erase" at bounding box center [610, 435] width 32 height 15
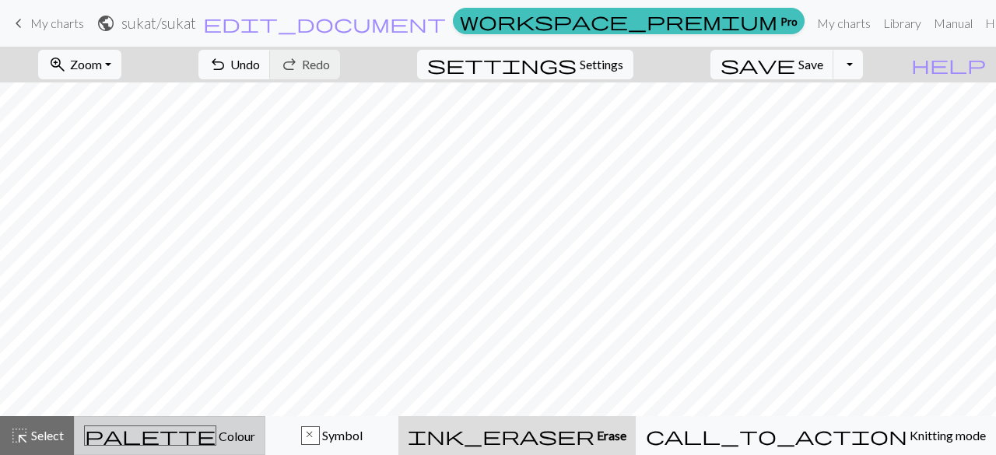
click at [209, 425] on div "palette Colour Colour" at bounding box center [169, 435] width 171 height 20
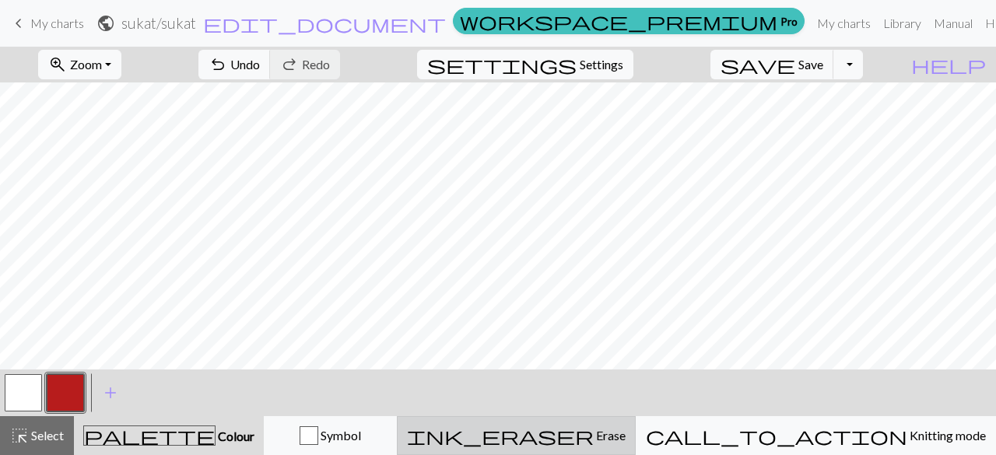
click at [625, 436] on span "Erase" at bounding box center [610, 435] width 32 height 15
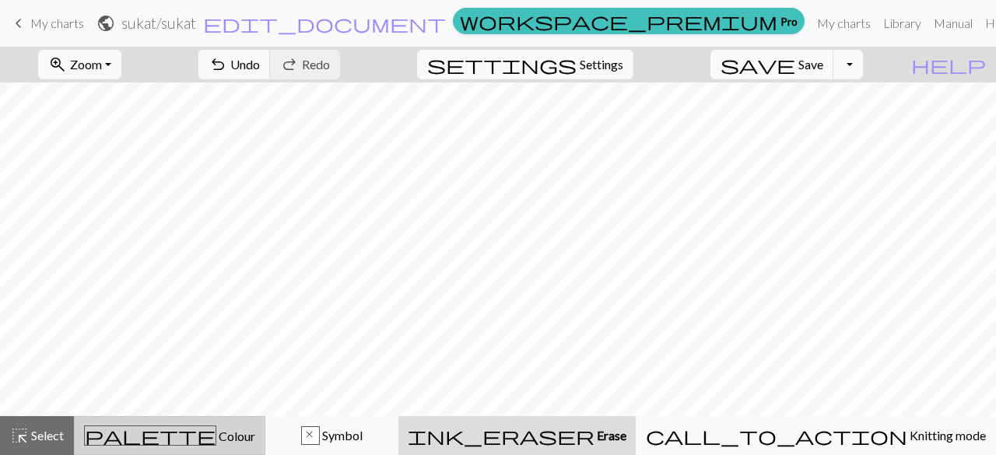
click at [236, 430] on div "palette Colour Colour" at bounding box center [169, 435] width 171 height 20
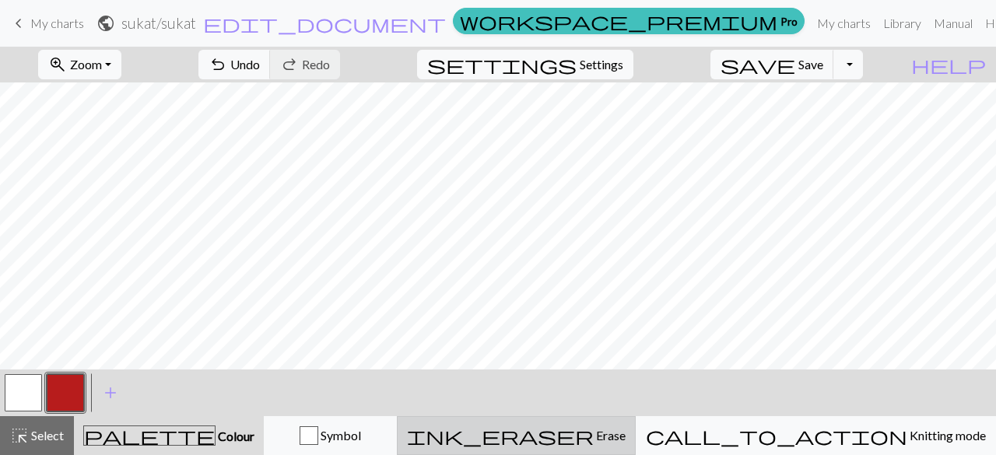
click at [612, 443] on div "ink_eraser Erase Erase" at bounding box center [516, 435] width 219 height 19
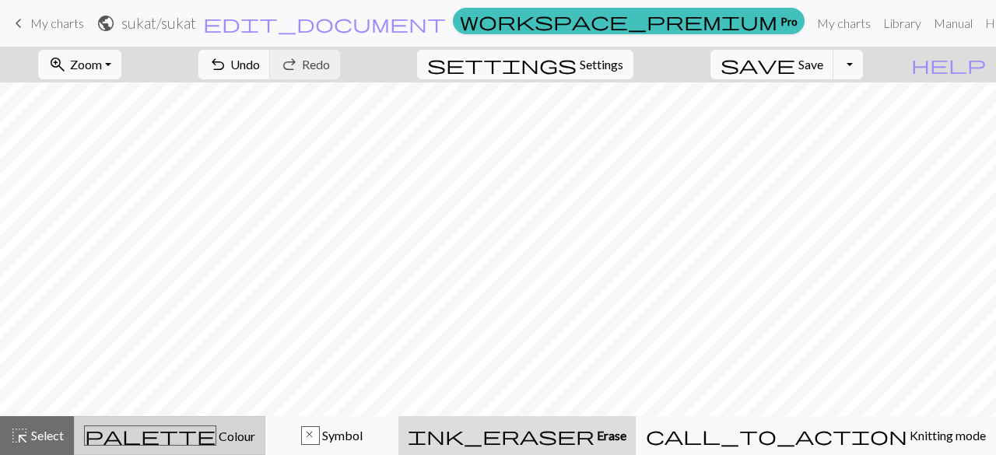
click at [166, 433] on span "palette" at bounding box center [150, 436] width 131 height 22
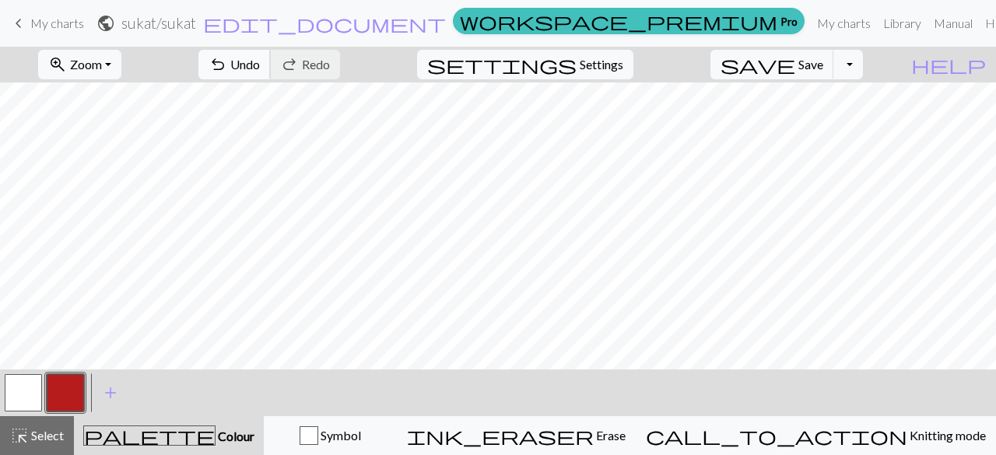
click at [227, 68] on span "undo" at bounding box center [217, 65] width 19 height 22
click at [260, 65] on span "Undo" at bounding box center [245, 64] width 30 height 15
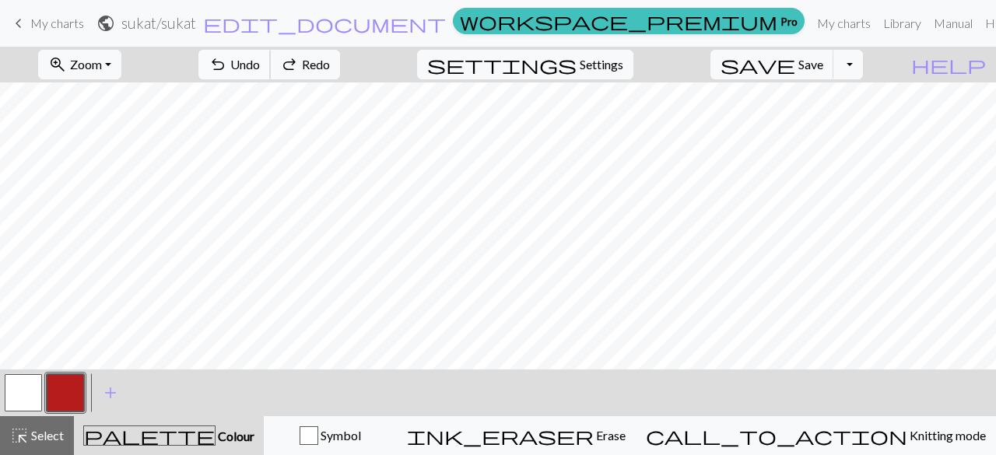
click at [260, 65] on span "Undo" at bounding box center [245, 64] width 30 height 15
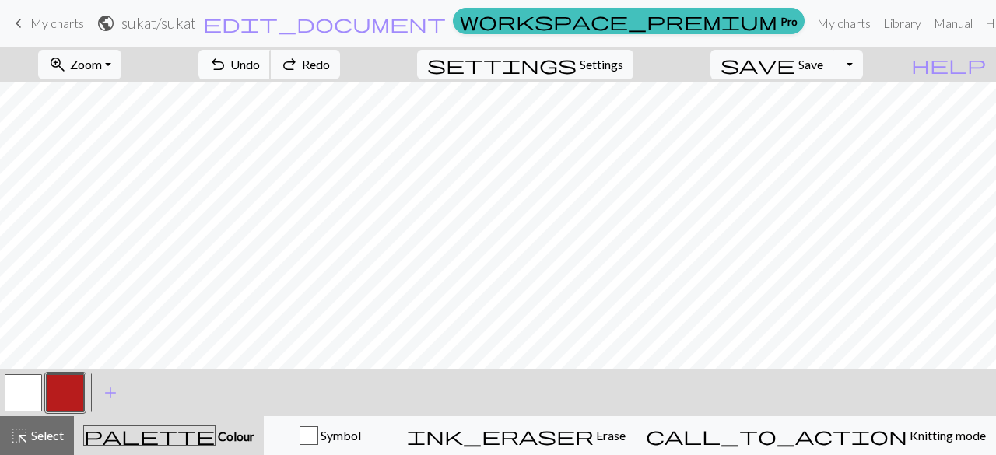
click at [260, 65] on span "Undo" at bounding box center [245, 64] width 30 height 15
click at [260, 71] on span "Undo" at bounding box center [245, 64] width 30 height 15
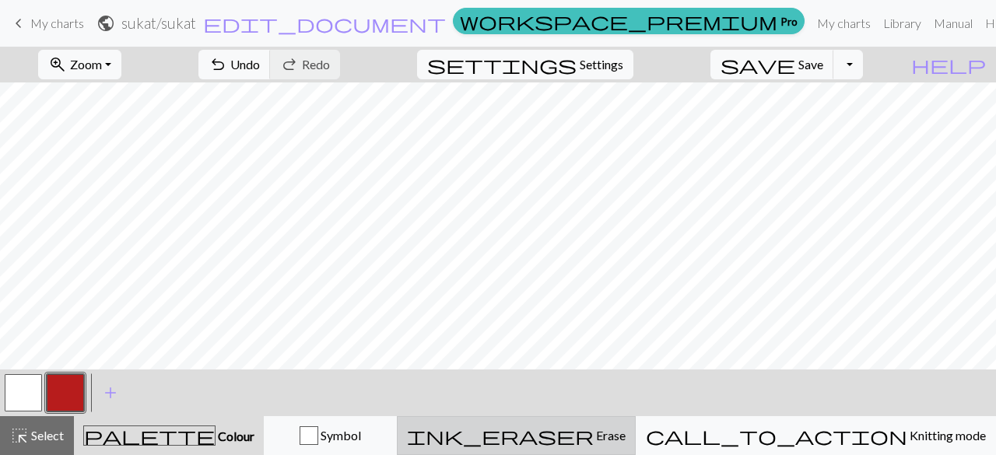
click at [594, 433] on span "ink_eraser" at bounding box center [500, 436] width 187 height 22
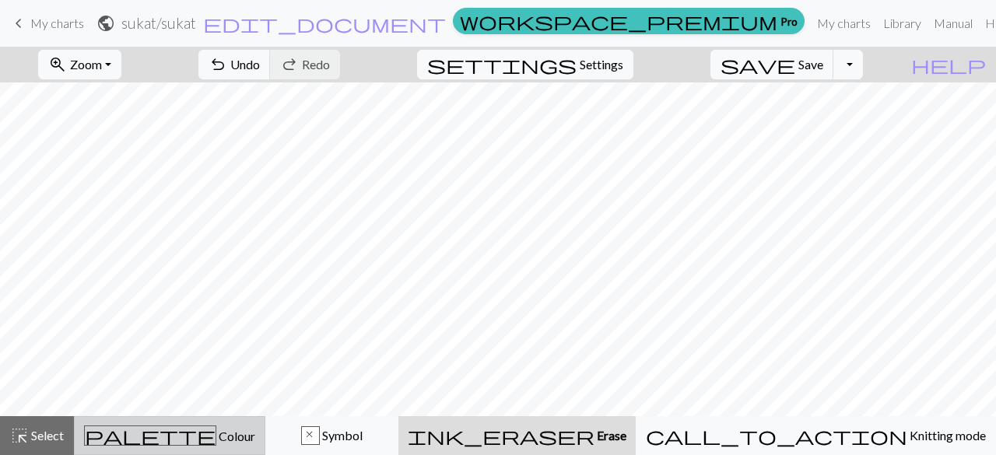
click at [247, 440] on div "palette Colour Colour" at bounding box center [169, 435] width 171 height 20
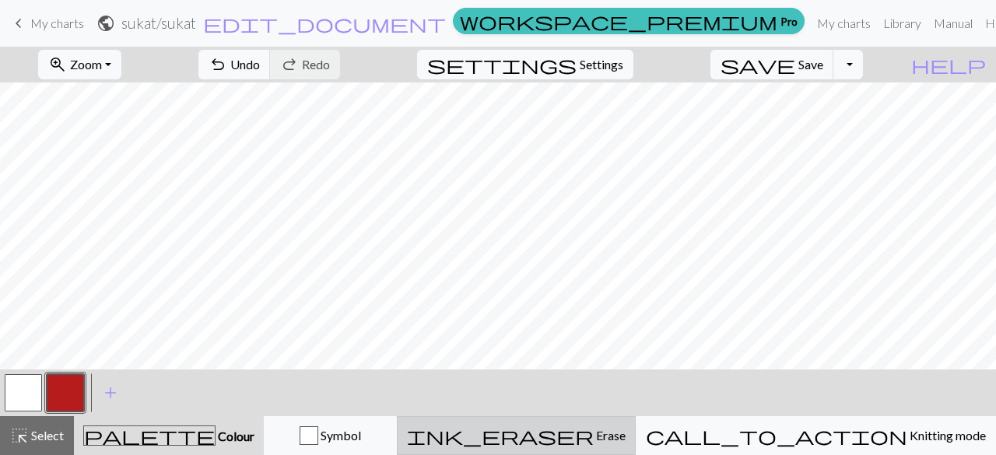
click at [625, 440] on span "Erase" at bounding box center [610, 435] width 32 height 15
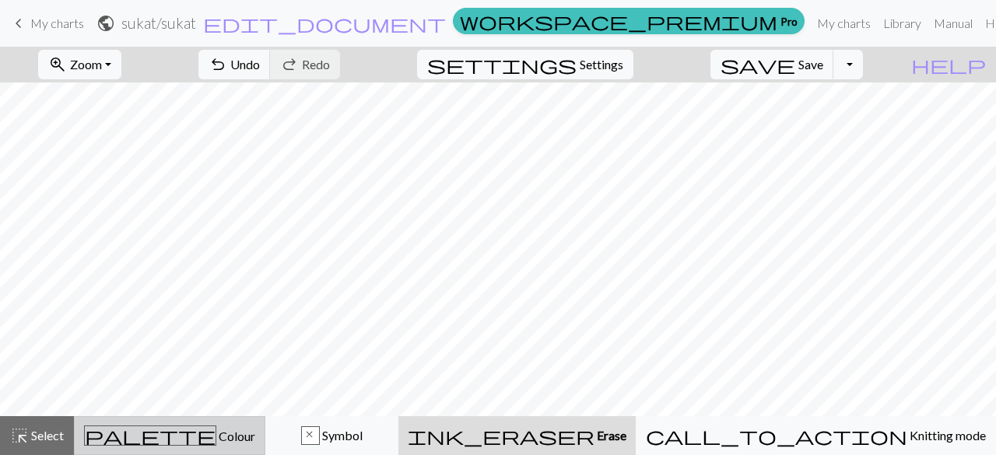
click at [233, 444] on div "palette Colour Colour" at bounding box center [169, 435] width 171 height 20
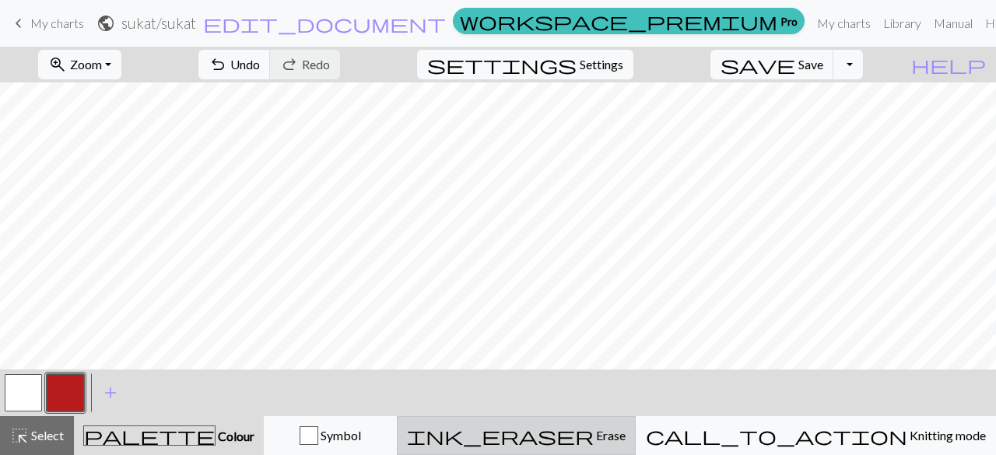
click at [625, 443] on span "Erase" at bounding box center [610, 435] width 32 height 15
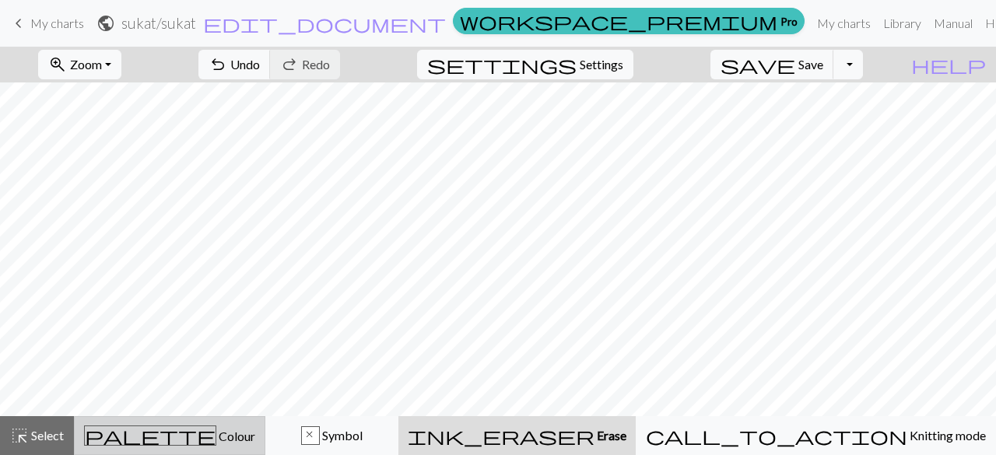
click at [216, 438] on span "Colour" at bounding box center [235, 436] width 39 height 15
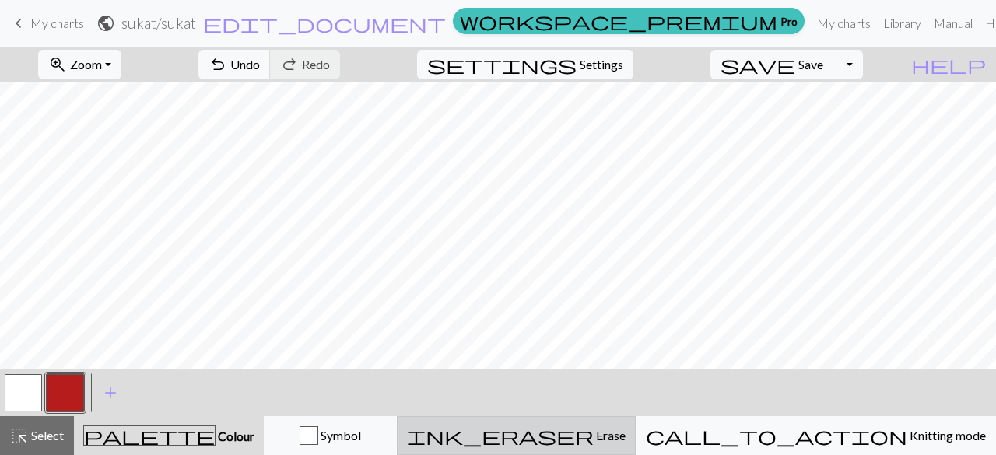
click at [585, 450] on button "ink_eraser Erase Erase" at bounding box center [516, 435] width 239 height 39
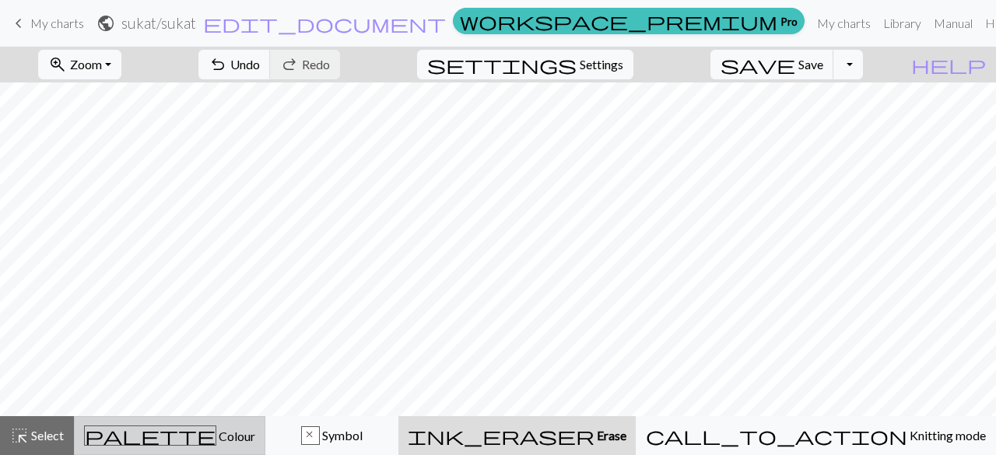
click at [191, 444] on button "palette Colour Colour" at bounding box center [169, 435] width 191 height 39
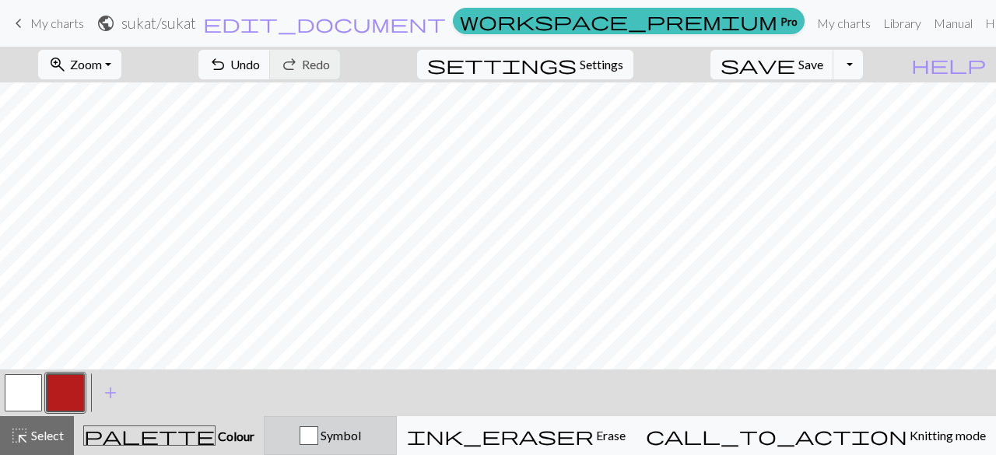
click at [361, 441] on span "Symbol" at bounding box center [339, 435] width 43 height 15
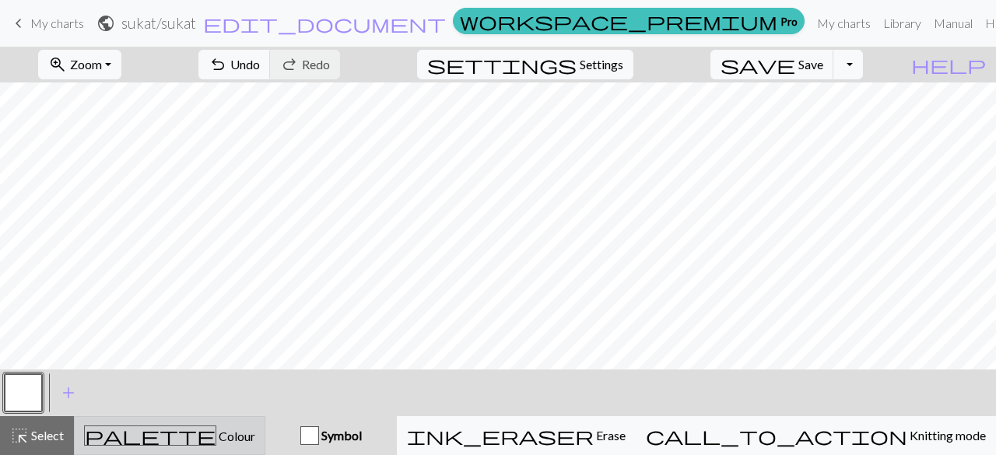
click at [216, 443] on span "Colour" at bounding box center [235, 436] width 39 height 15
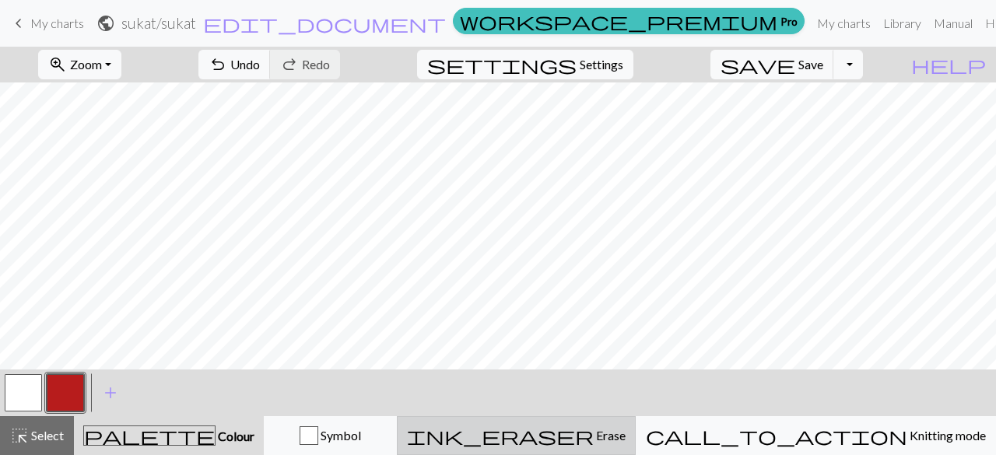
click at [594, 444] on span "ink_eraser" at bounding box center [500, 436] width 187 height 22
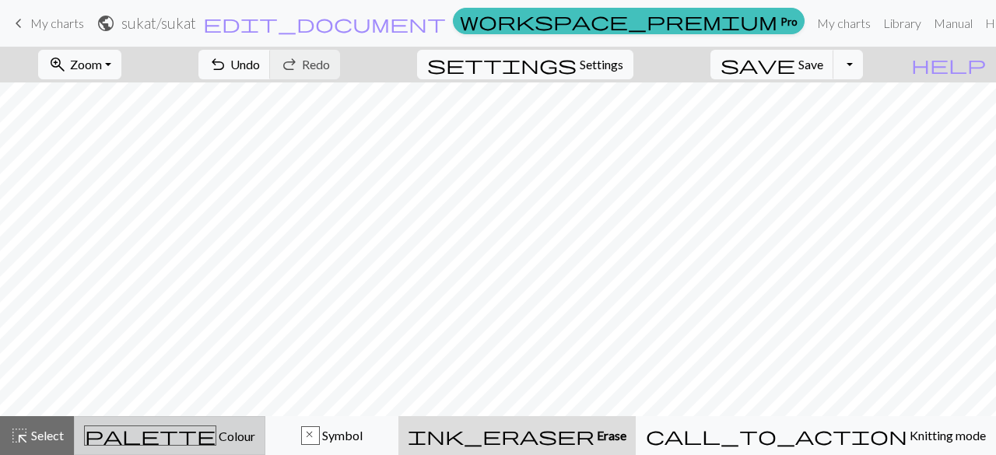
click at [204, 449] on button "palette Colour Colour" at bounding box center [169, 435] width 191 height 39
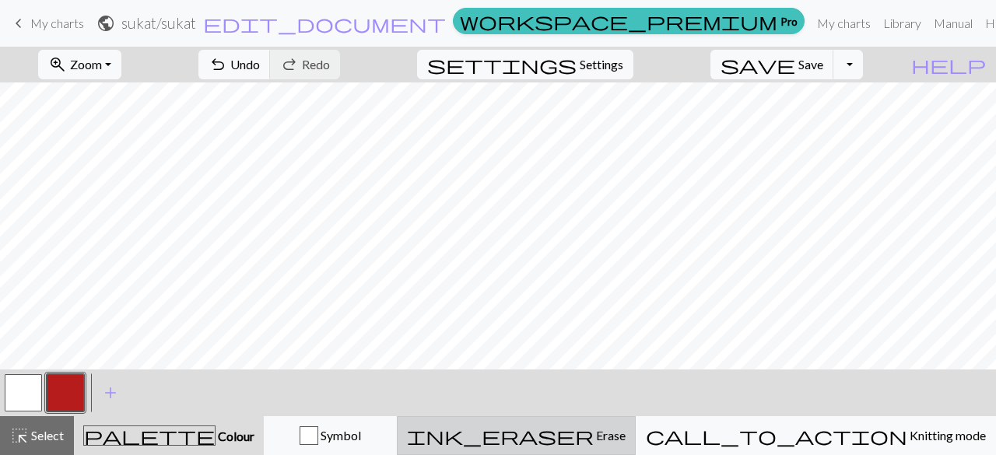
click at [625, 439] on span "Erase" at bounding box center [610, 435] width 32 height 15
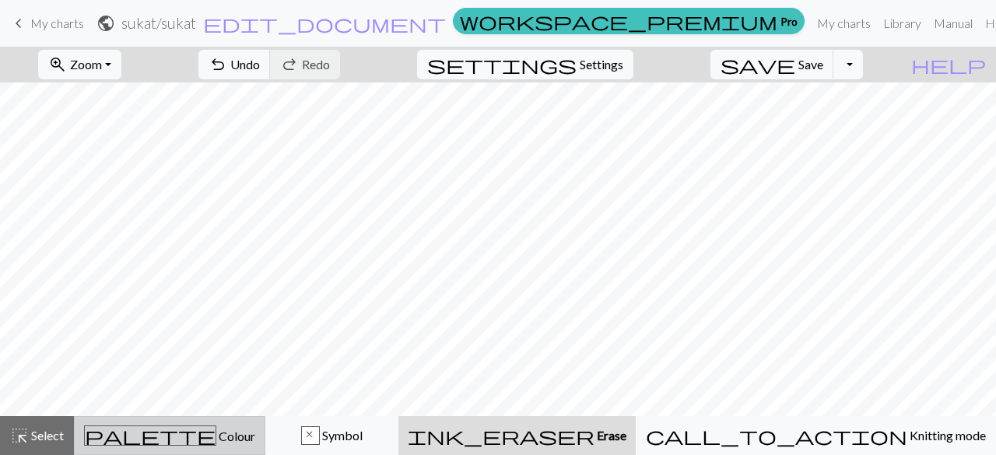
click at [216, 443] on span "Colour" at bounding box center [235, 436] width 39 height 15
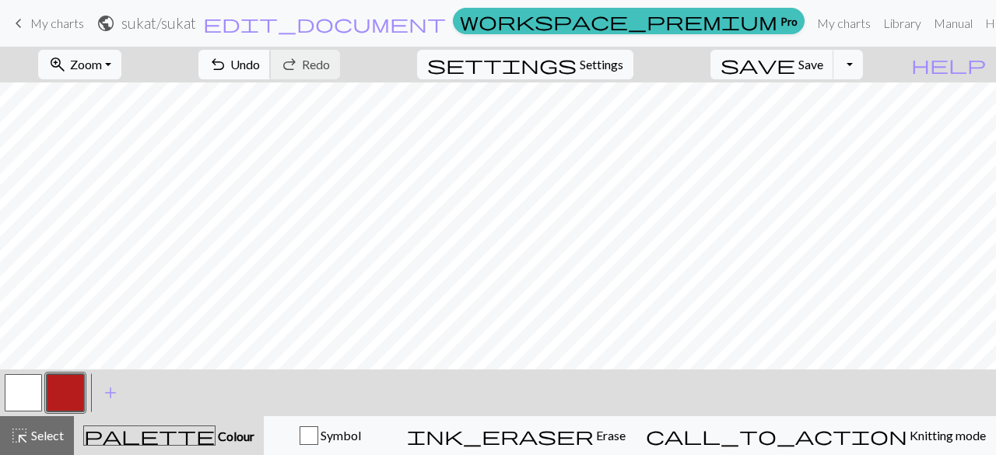
click at [271, 52] on button "undo Undo Undo" at bounding box center [234, 65] width 72 height 30
drag, startPoint x: 304, startPoint y: 52, endPoint x: 316, endPoint y: 68, distance: 19.4
click at [271, 61] on button "undo Undo Undo" at bounding box center [234, 65] width 72 height 30
click at [227, 68] on span "undo" at bounding box center [217, 65] width 19 height 22
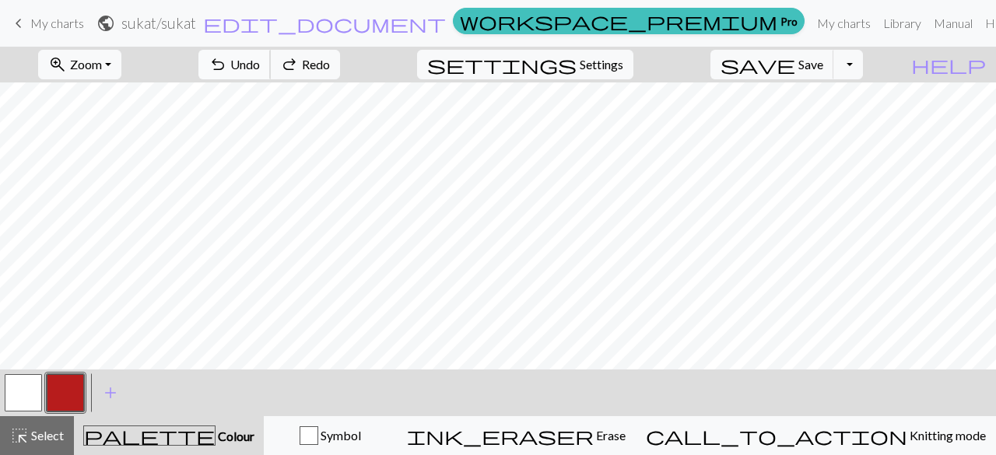
click at [227, 68] on span "undo" at bounding box center [217, 65] width 19 height 22
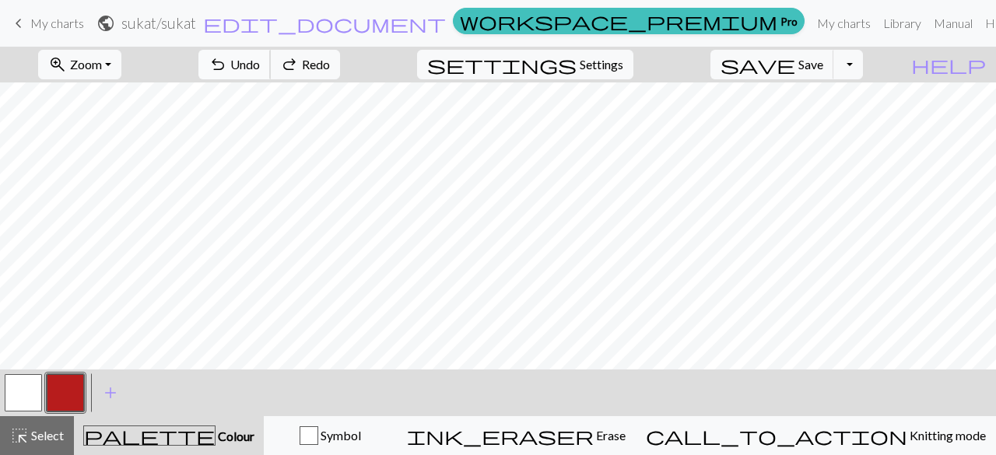
click at [227, 68] on span "undo" at bounding box center [217, 65] width 19 height 22
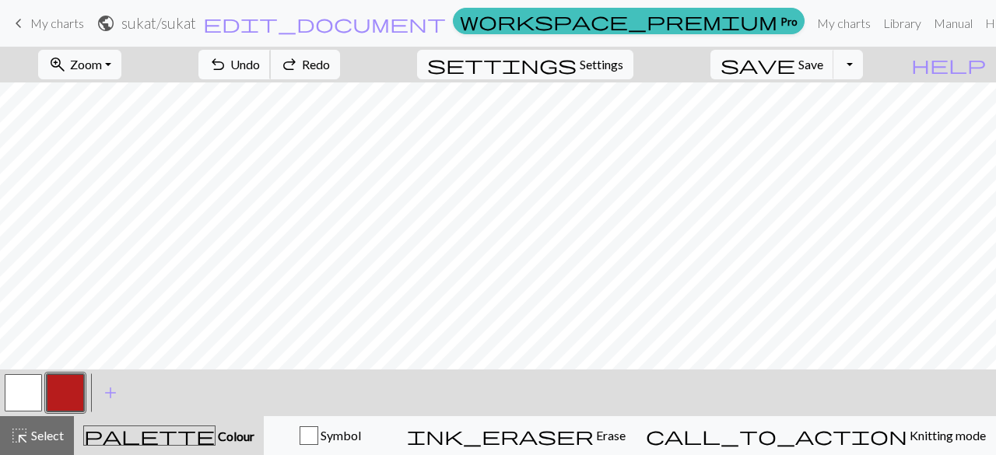
click at [227, 68] on span "undo" at bounding box center [217, 65] width 19 height 22
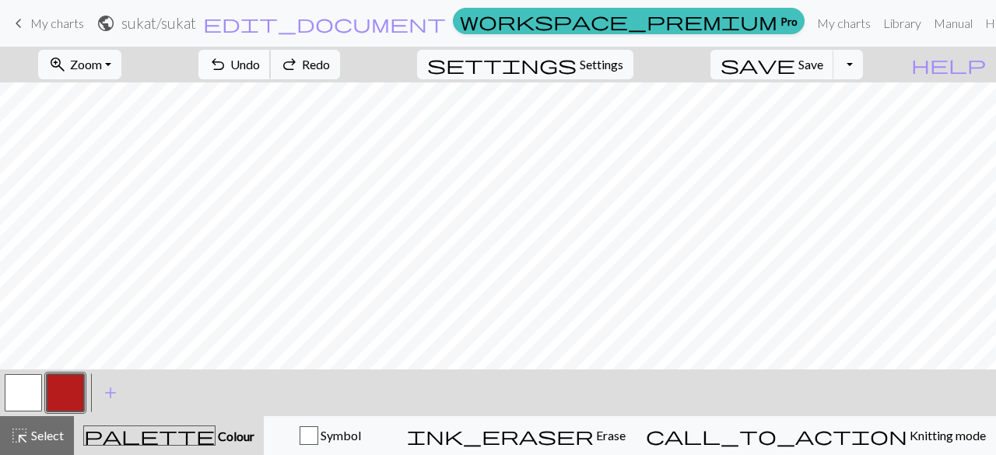
click at [227, 68] on span "undo" at bounding box center [217, 65] width 19 height 22
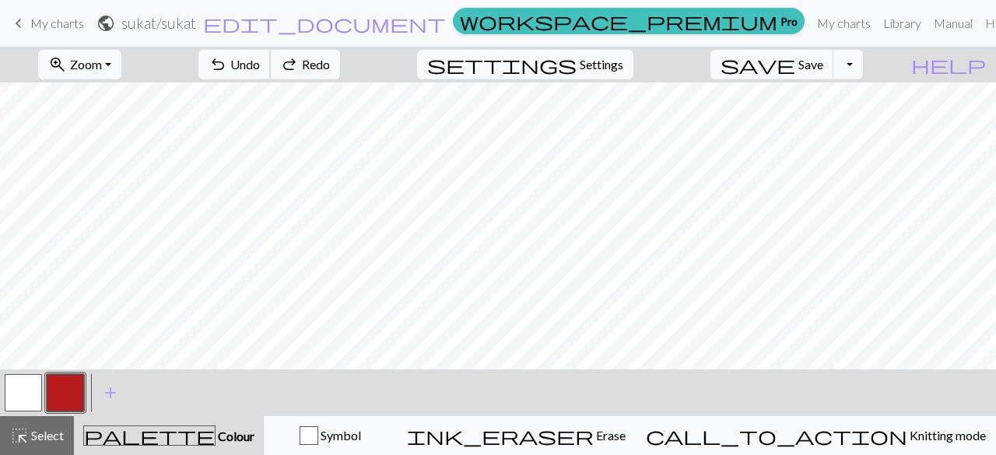
click at [227, 68] on span "undo" at bounding box center [217, 65] width 19 height 22
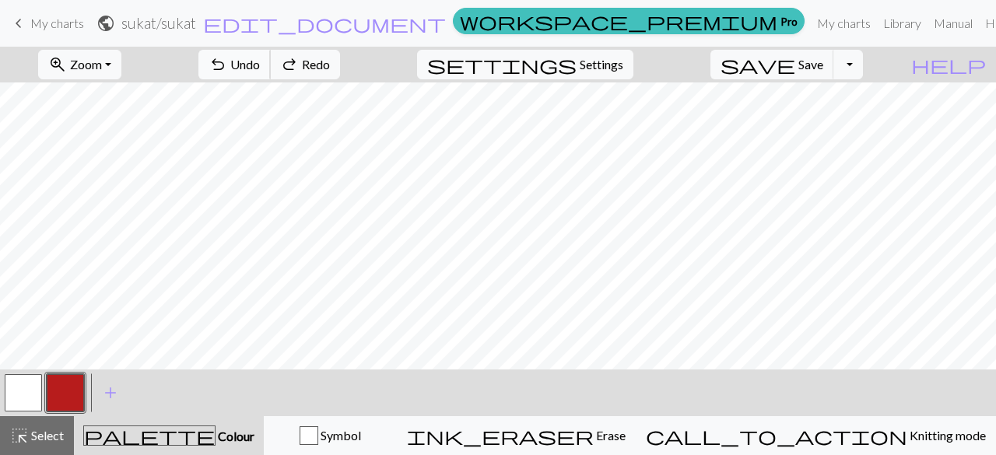
click at [227, 68] on span "undo" at bounding box center [217, 65] width 19 height 22
click at [175, 435] on span "palette" at bounding box center [149, 436] width 131 height 22
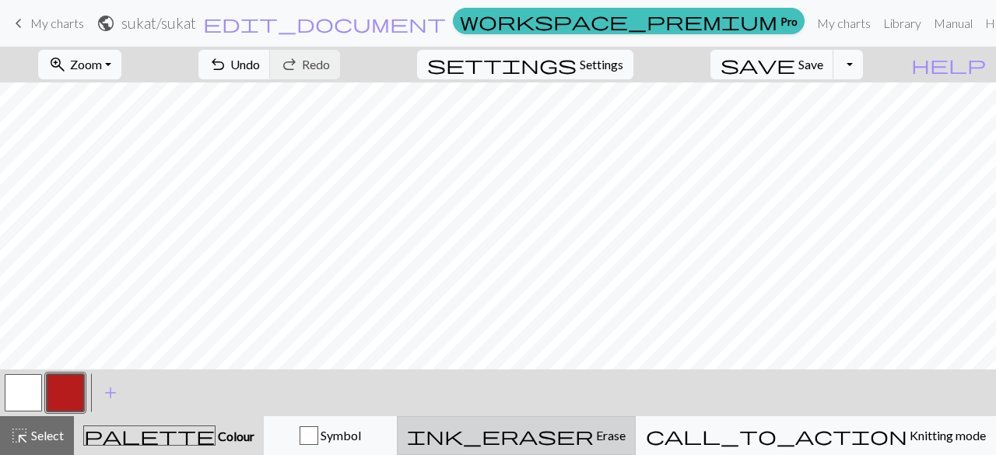
click at [594, 426] on span "ink_eraser" at bounding box center [500, 436] width 187 height 22
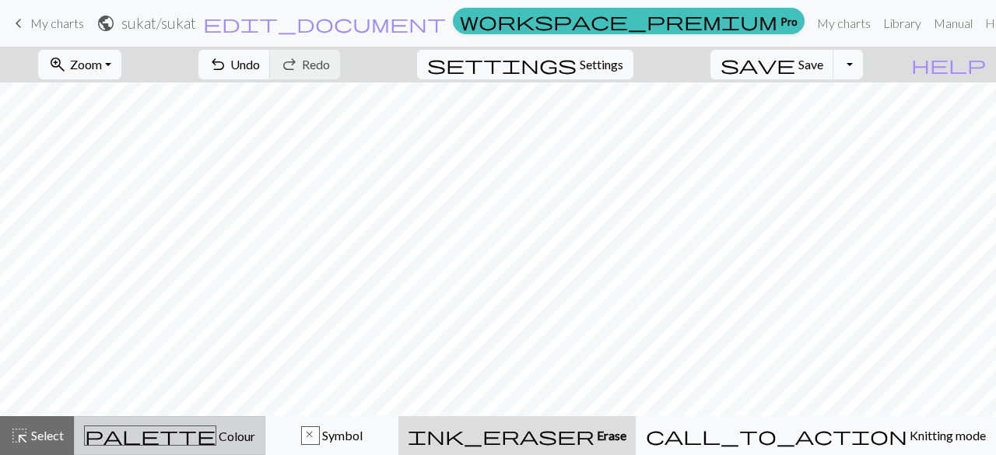
click at [255, 437] on div "palette Colour Colour" at bounding box center [169, 435] width 171 height 20
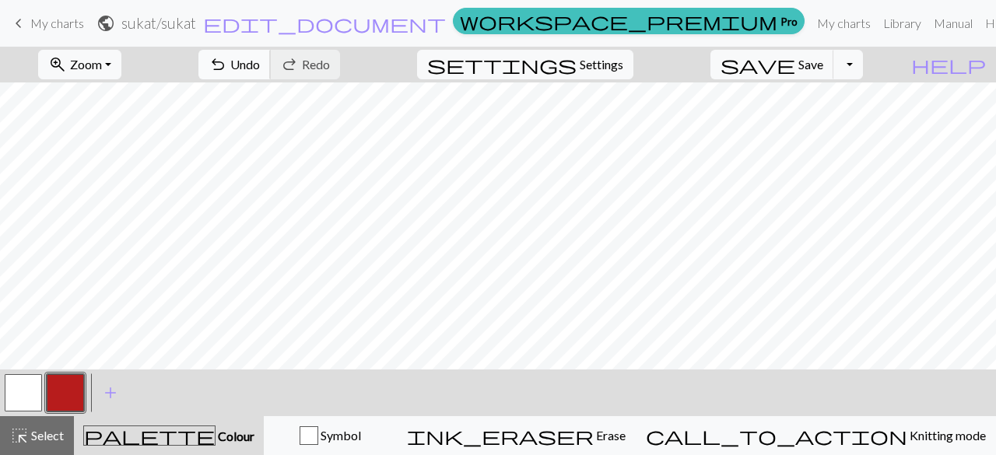
click at [227, 67] on span "undo" at bounding box center [217, 65] width 19 height 22
click at [260, 71] on span "Undo" at bounding box center [245, 64] width 30 height 15
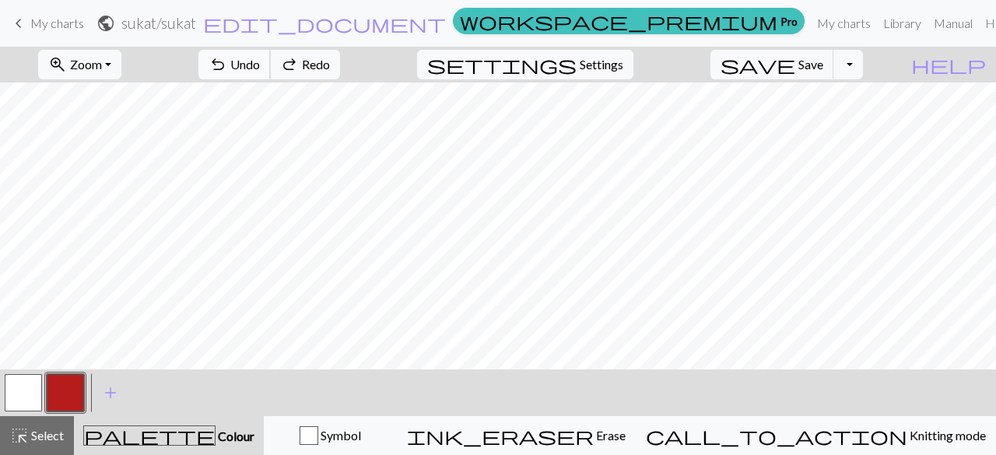
click at [260, 71] on span "Undo" at bounding box center [245, 64] width 30 height 15
click at [260, 70] on span "Undo" at bounding box center [245, 64] width 30 height 15
click at [260, 69] on span "Undo" at bounding box center [245, 64] width 30 height 15
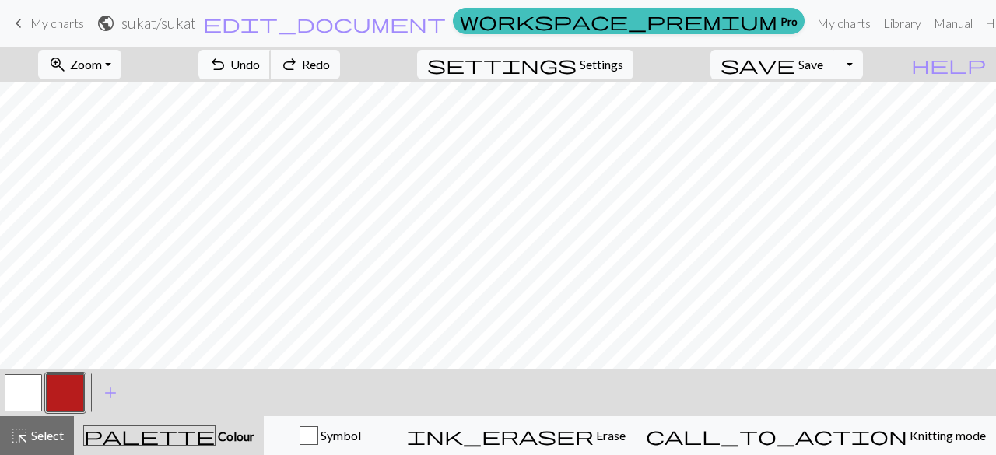
click at [260, 69] on span "Undo" at bounding box center [245, 64] width 30 height 15
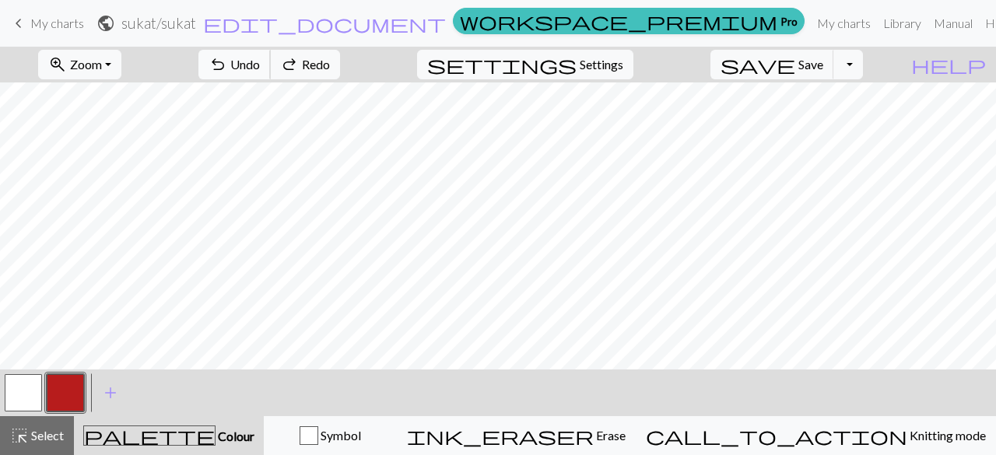
click at [260, 69] on span "Undo" at bounding box center [245, 64] width 30 height 15
click at [260, 68] on span "Undo" at bounding box center [245, 64] width 30 height 15
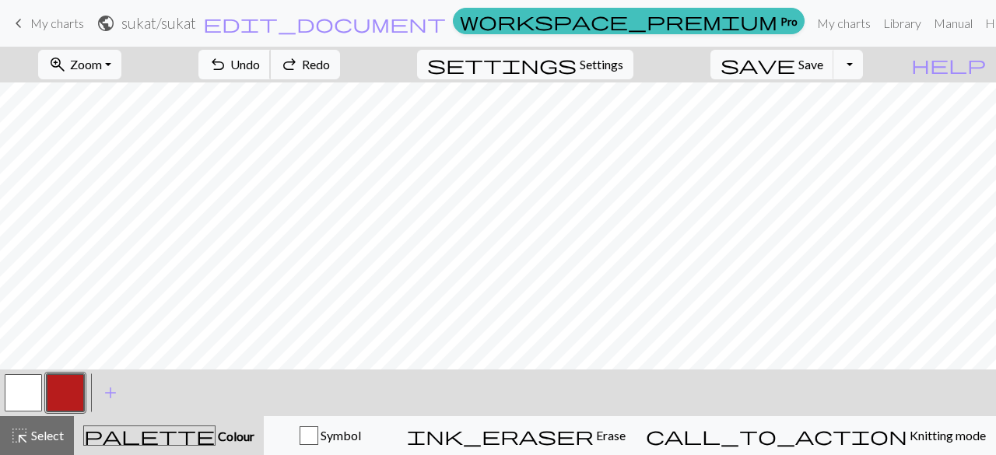
click at [260, 68] on span "Undo" at bounding box center [245, 64] width 30 height 15
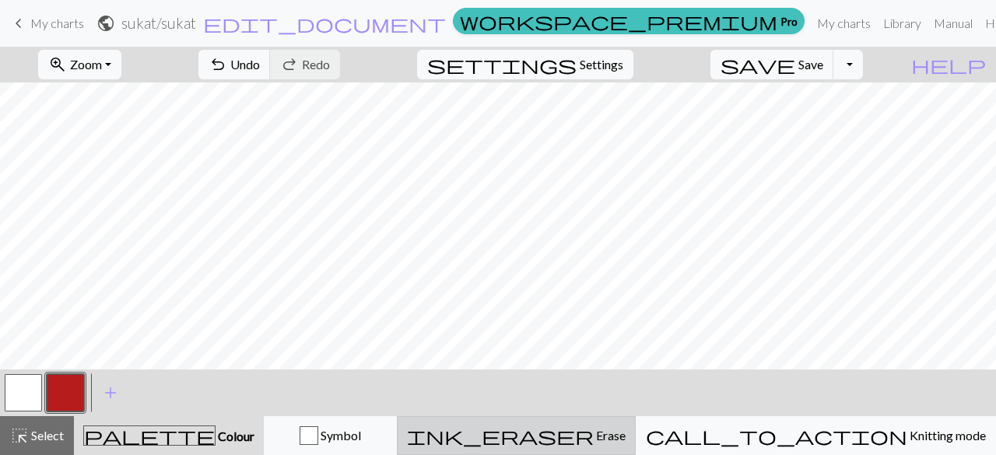
drag, startPoint x: 616, startPoint y: 443, endPoint x: 604, endPoint y: 443, distance: 12.4
click at [617, 443] on div "ink_eraser Erase Erase" at bounding box center [516, 435] width 219 height 19
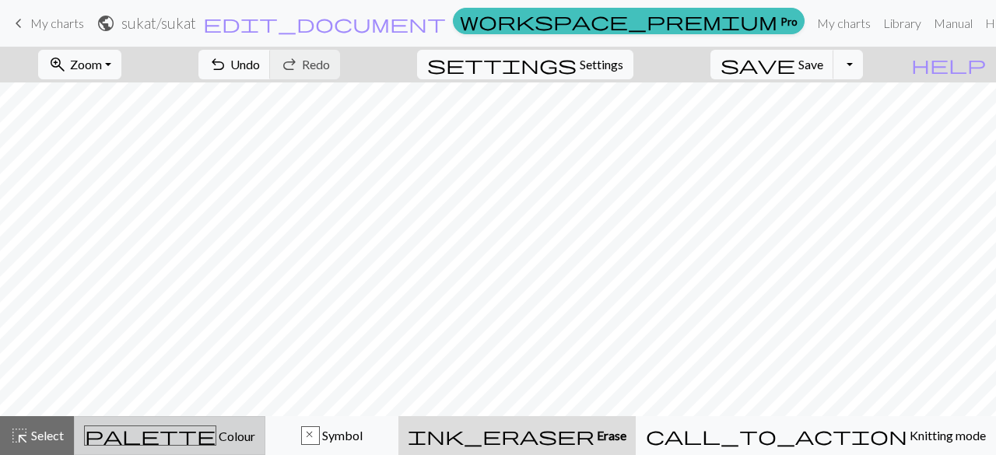
click at [216, 440] on span "Colour" at bounding box center [235, 436] width 39 height 15
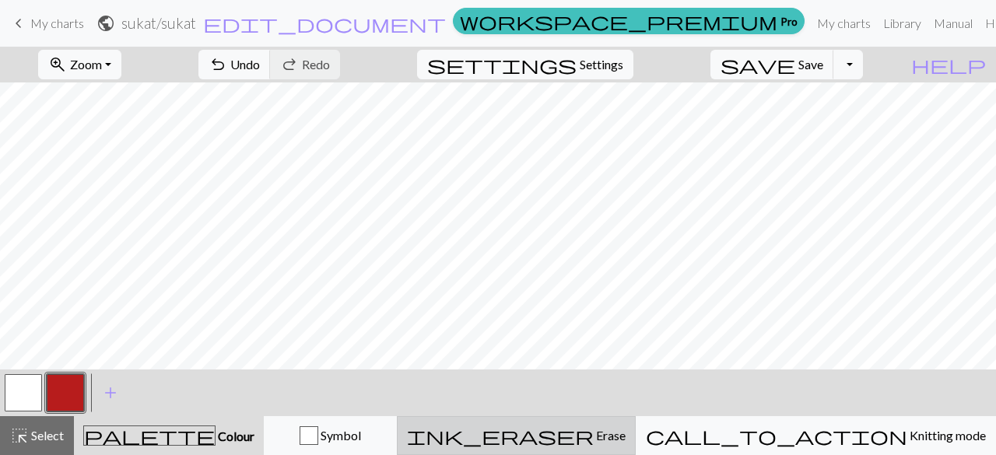
click at [625, 436] on div "ink_eraser Erase Erase" at bounding box center [516, 435] width 219 height 19
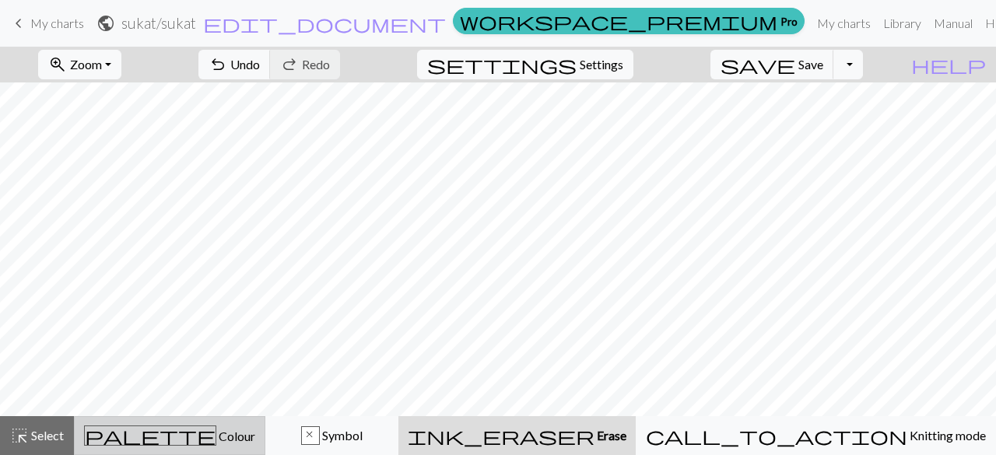
click at [216, 443] on span "Colour" at bounding box center [235, 436] width 39 height 15
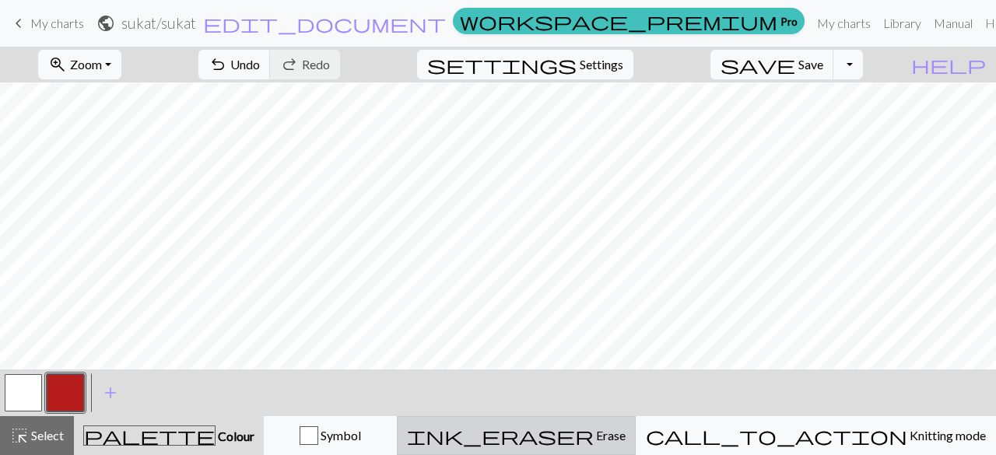
drag, startPoint x: 596, startPoint y: 444, endPoint x: 580, endPoint y: 432, distance: 20.5
click at [596, 444] on div "ink_eraser Erase Erase" at bounding box center [516, 435] width 219 height 19
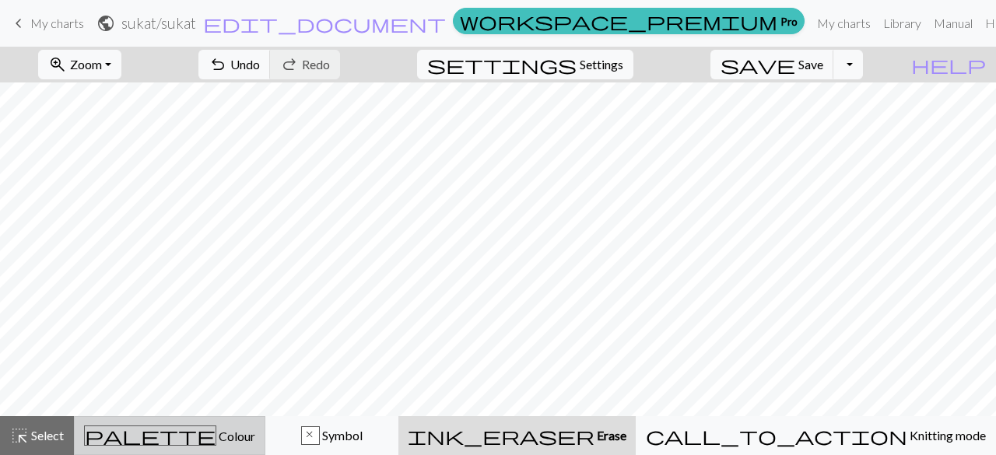
click at [216, 436] on span "Colour" at bounding box center [235, 436] width 39 height 15
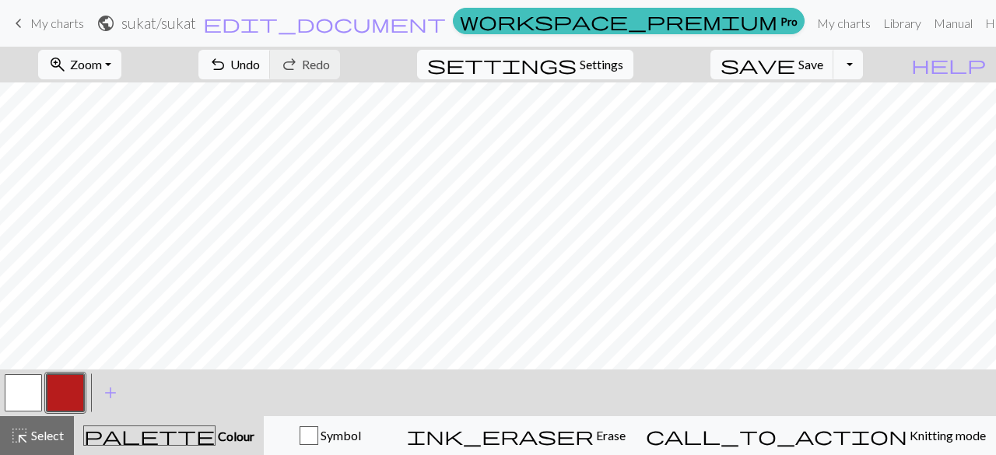
drag, startPoint x: 47, startPoint y: 34, endPoint x: 573, endPoint y: 77, distance: 527.6
click at [47, 34] on link "keyboard_arrow_left My charts" at bounding box center [46, 23] width 75 height 26
